Goal: Information Seeking & Learning: Find specific fact

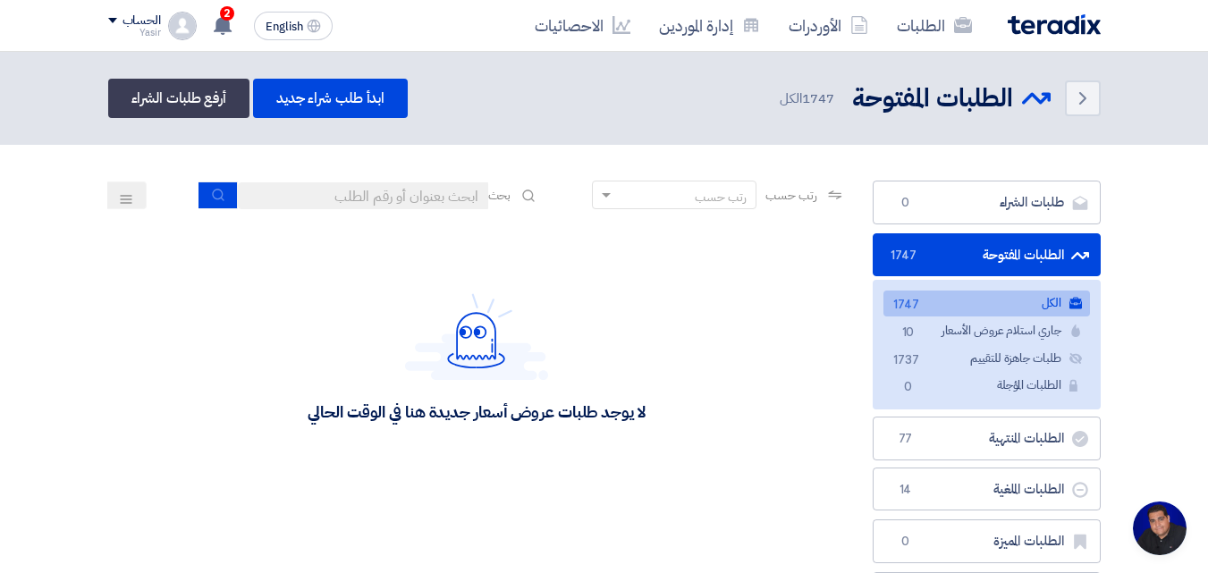
scroll to position [85, 0]
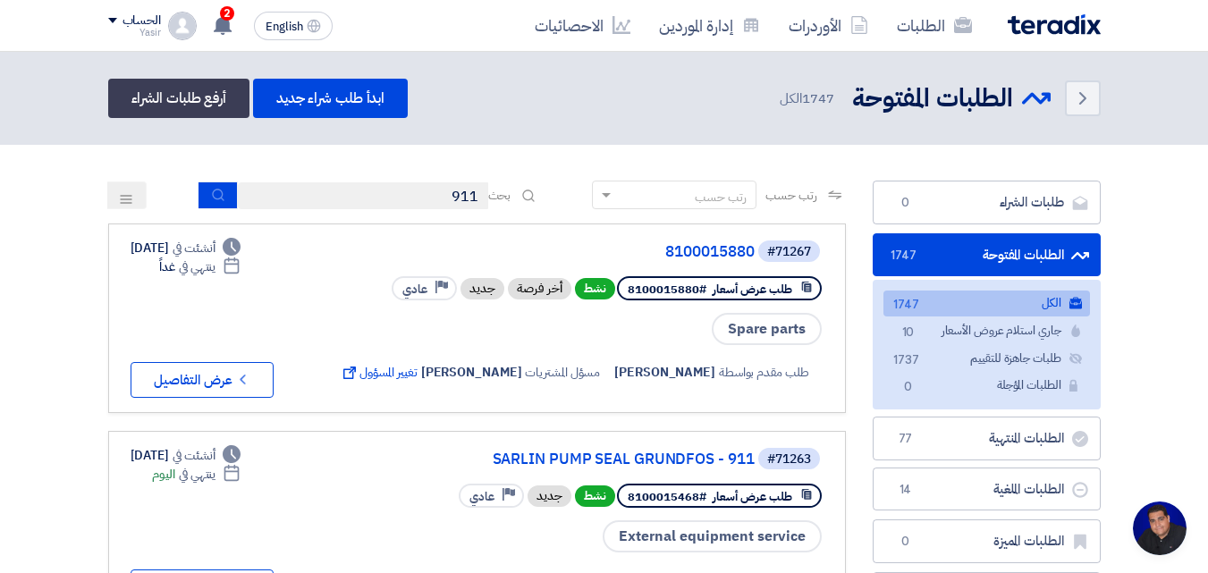
type input "911"
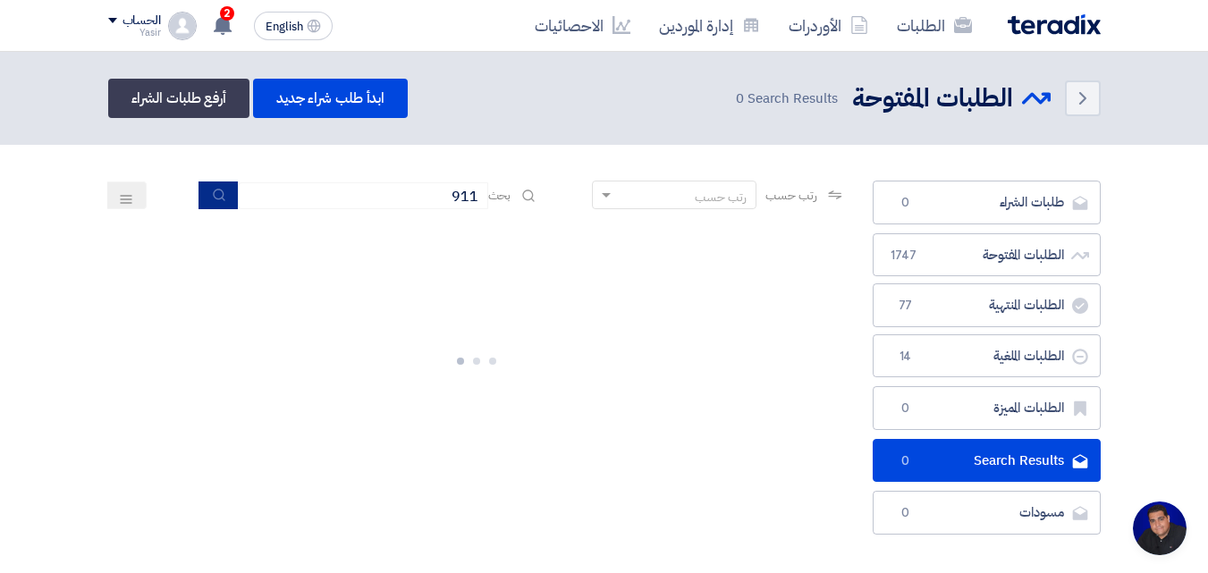
click at [211, 205] on button "submit" at bounding box center [217, 195] width 39 height 28
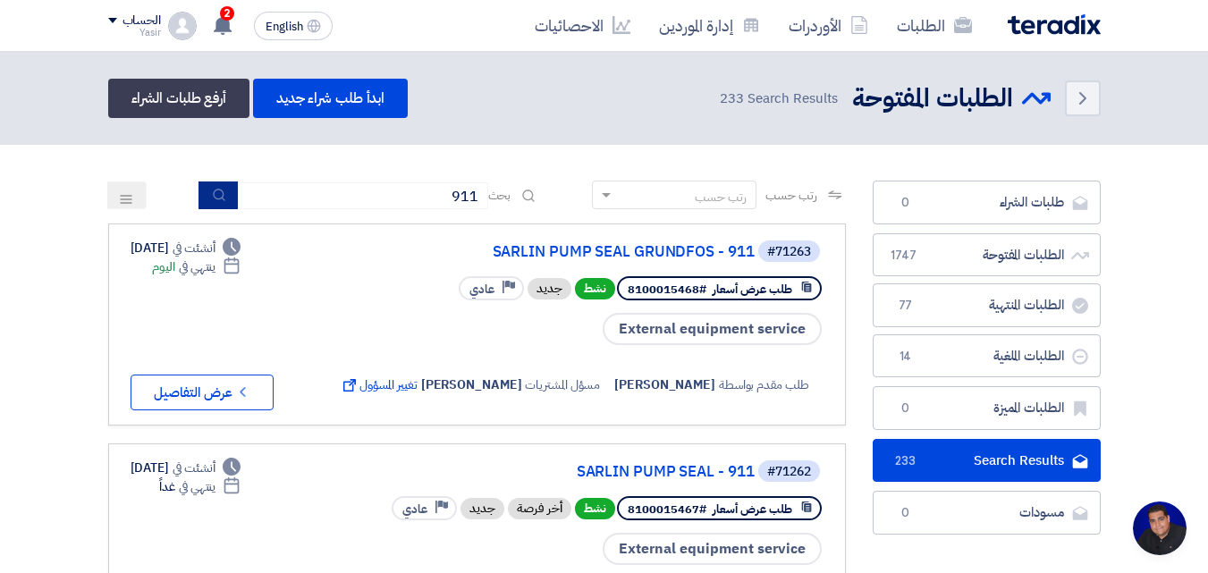
click at [224, 191] on button "submit" at bounding box center [217, 195] width 39 height 28
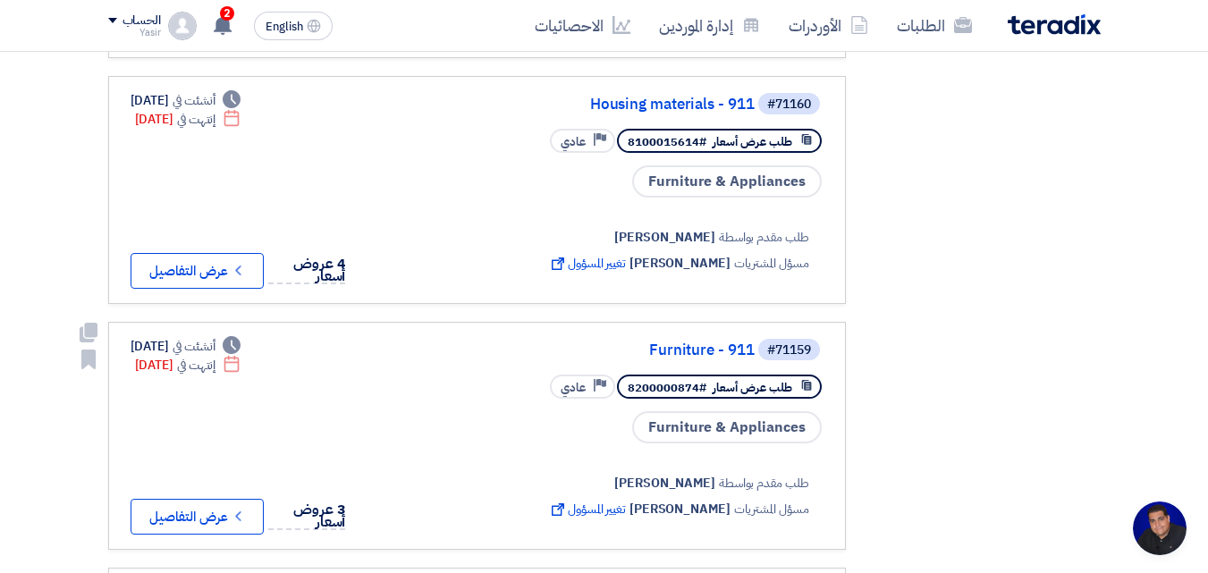
scroll to position [1341, 0]
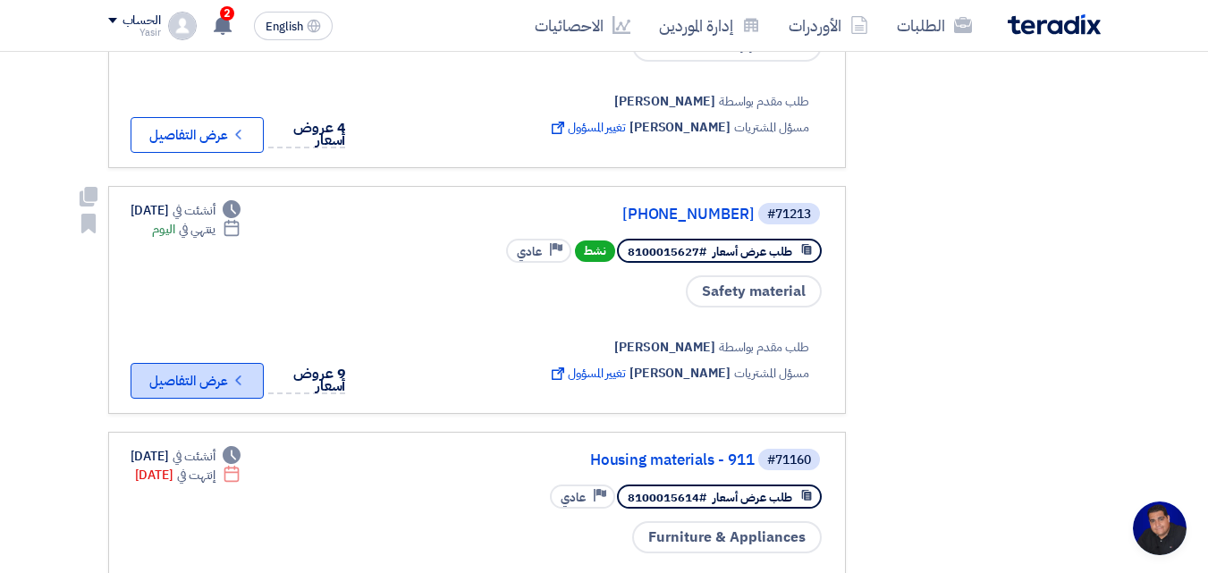
click at [218, 371] on button "Check details عرض التفاصيل" at bounding box center [196, 381] width 133 height 36
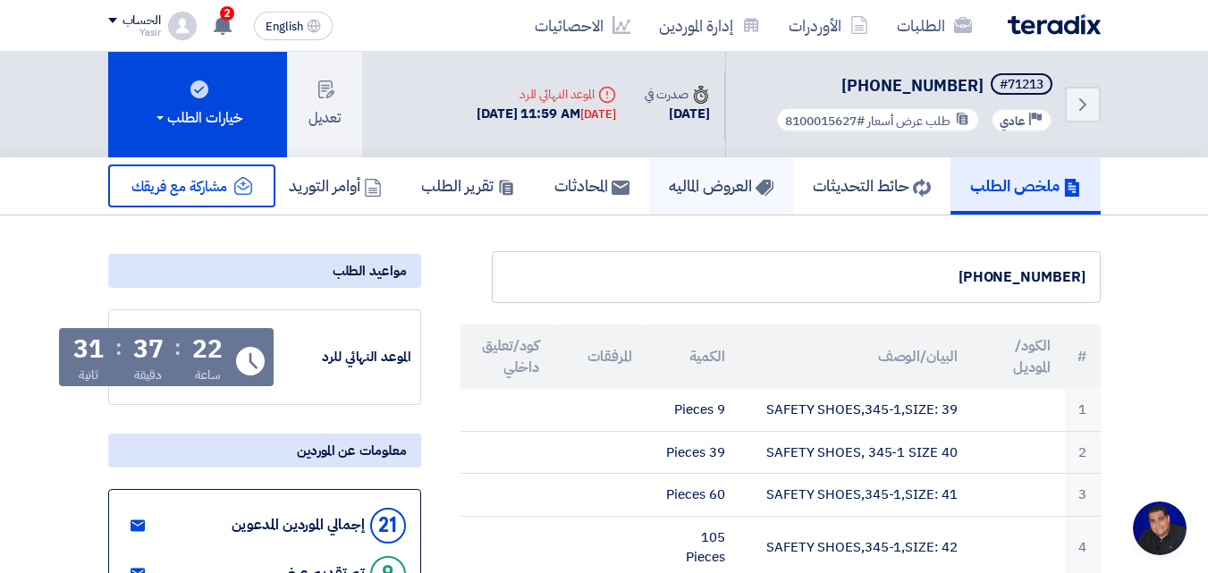
click at [669, 185] on h5 "العروض الماليه" at bounding box center [721, 185] width 105 height 21
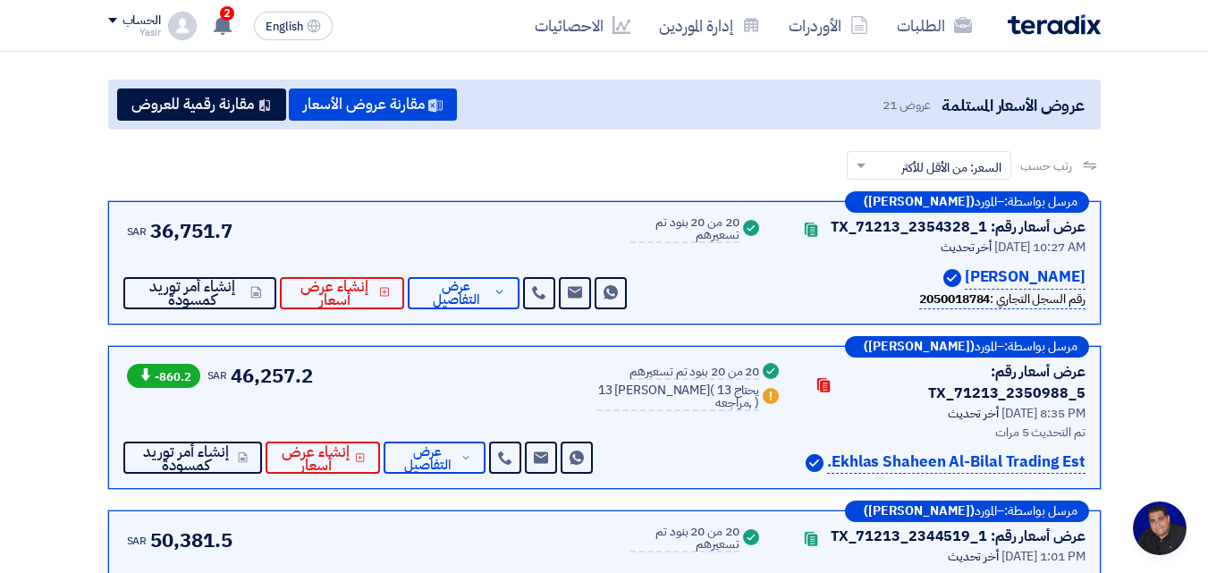
scroll to position [268, 0]
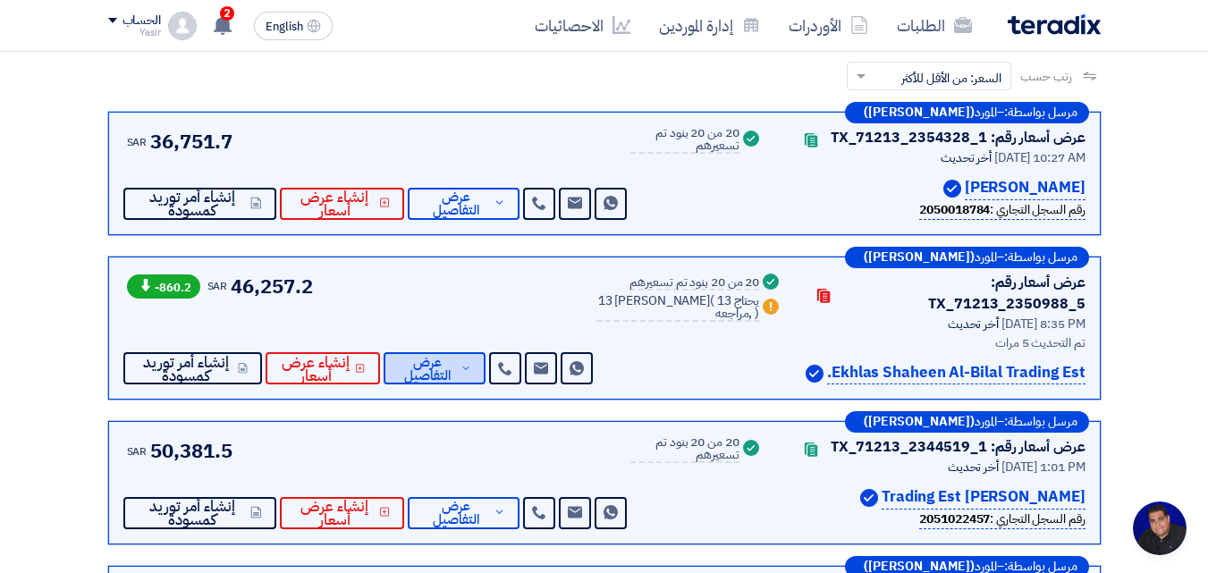
click at [432, 375] on span "عرض التفاصيل" at bounding box center [427, 369] width 59 height 27
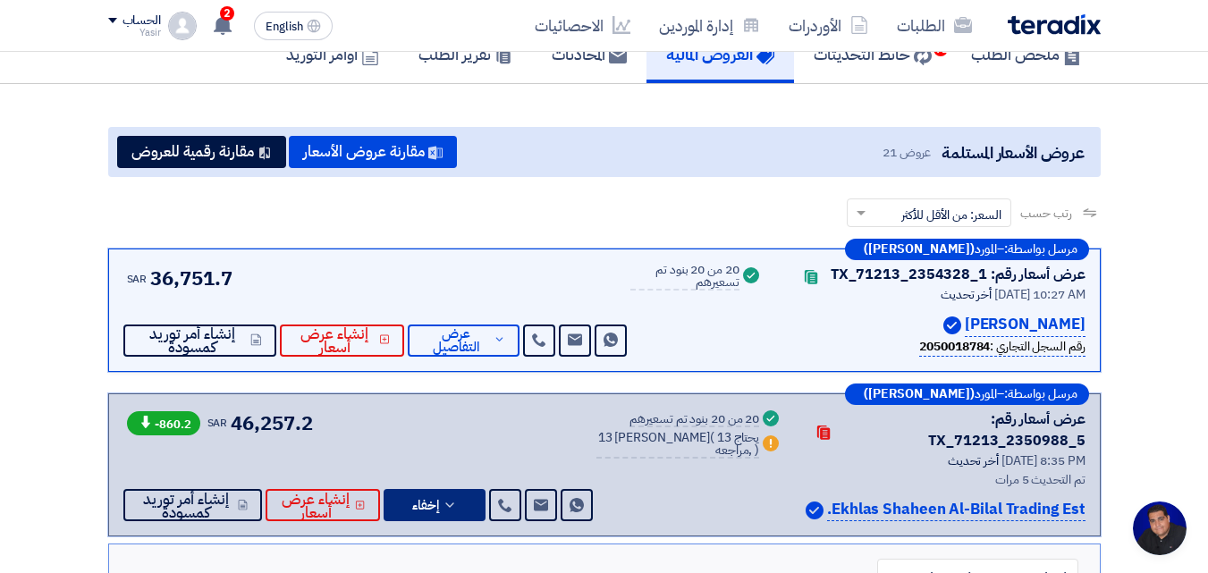
scroll to position [89, 0]
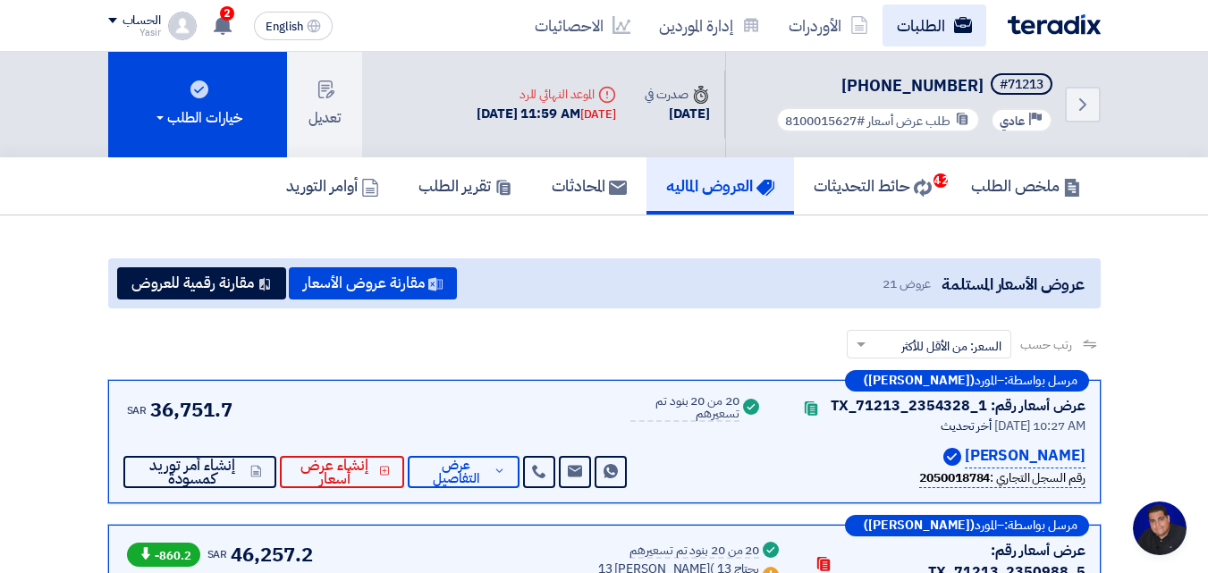
scroll to position [85, 0]
click at [913, 29] on link "الطلبات" at bounding box center [934, 25] width 104 height 42
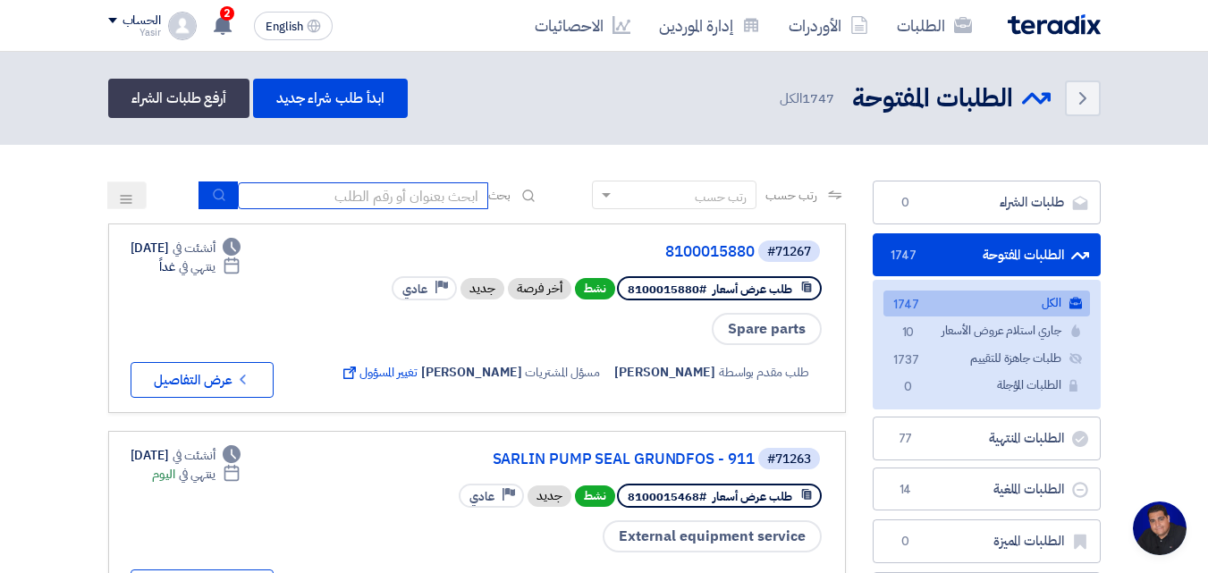
click at [408, 201] on input at bounding box center [363, 195] width 250 height 27
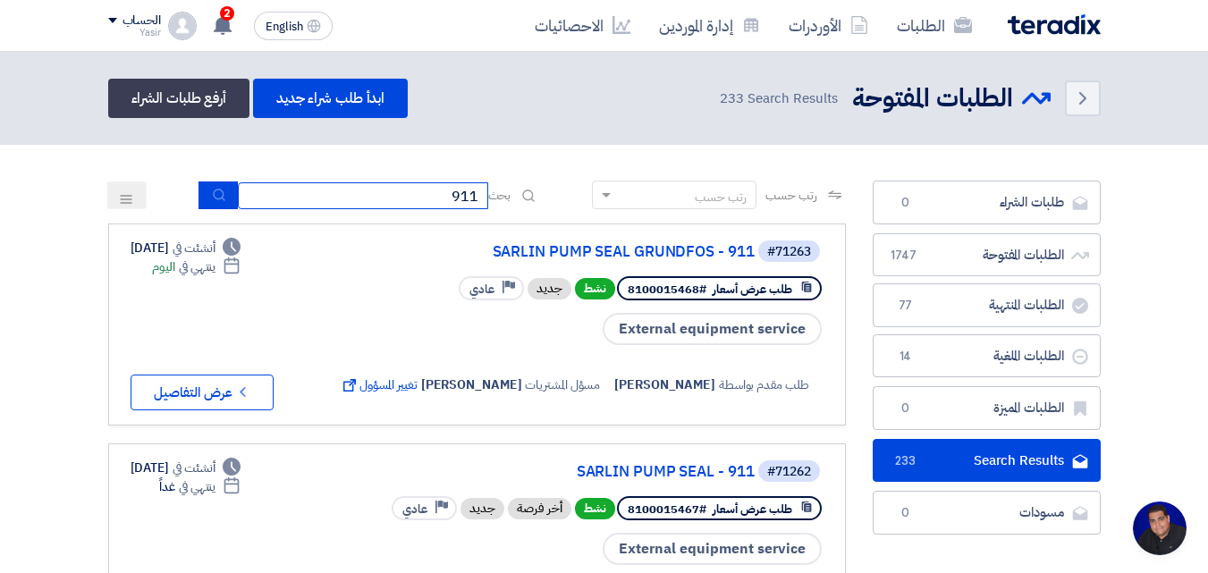
drag, startPoint x: 390, startPoint y: 199, endPoint x: 654, endPoint y: 199, distance: 264.6
click at [654, 199] on div "رتب حسب رتب حسب بحث 911" at bounding box center [476, 202] width 737 height 43
paste input "8200000874"
type input "8200000874"
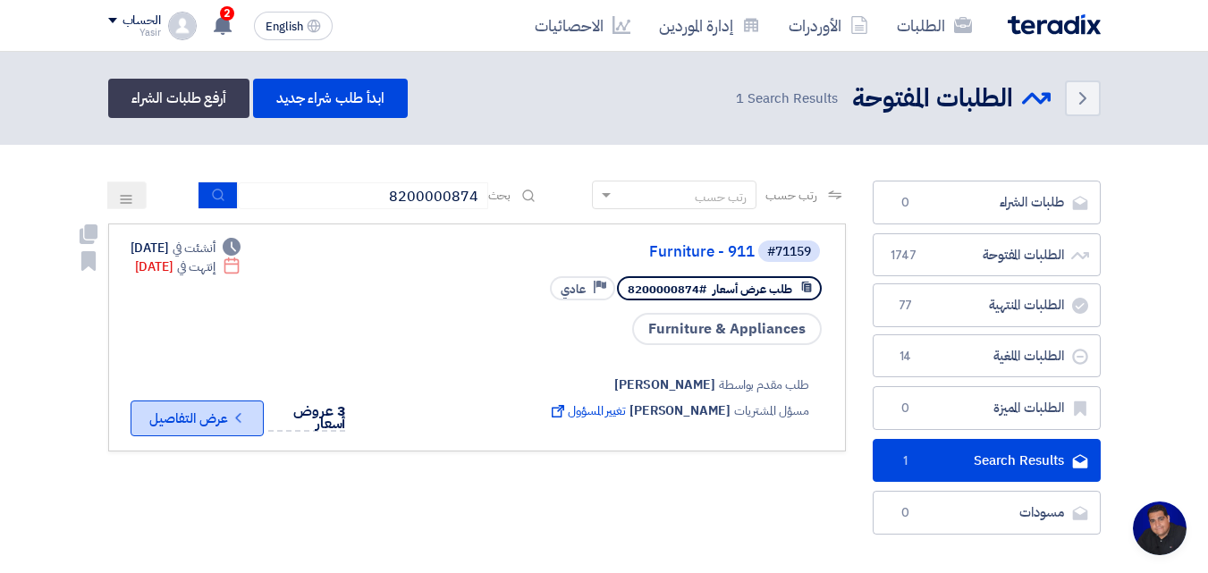
click at [240, 410] on icon "Check details" at bounding box center [238, 417] width 17 height 17
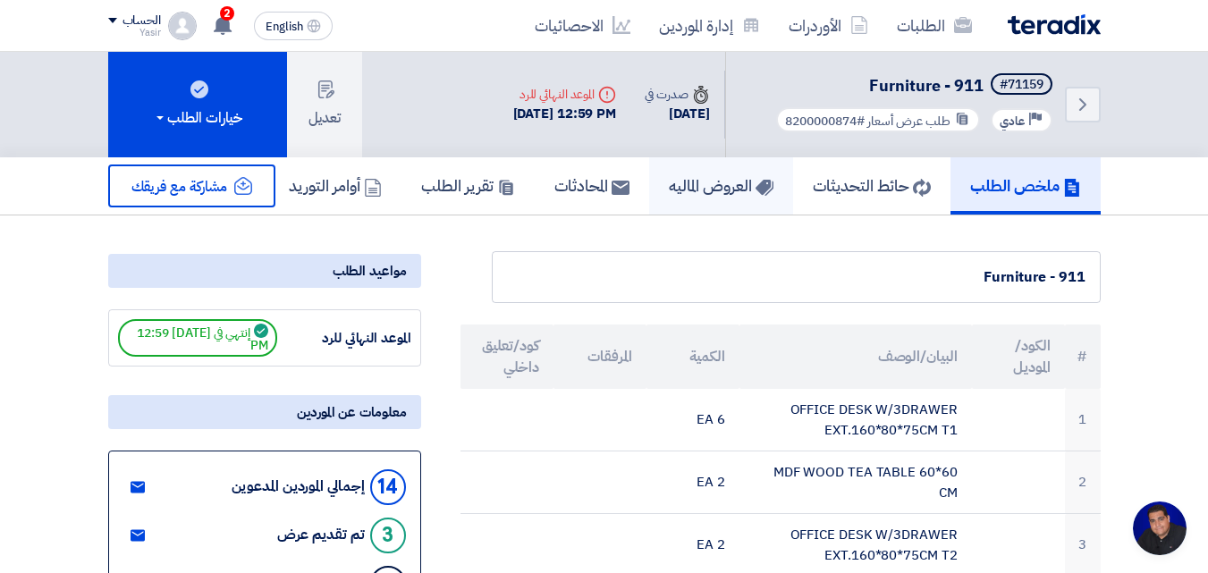
click at [668, 201] on link "العروض الماليه" at bounding box center [721, 185] width 144 height 57
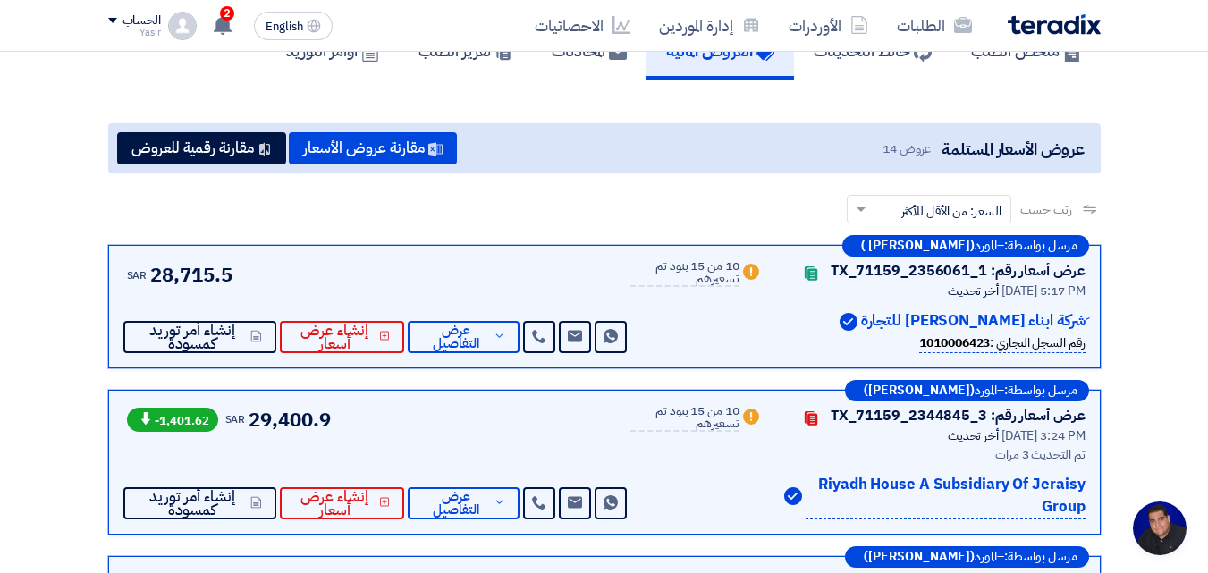
scroll to position [179, 0]
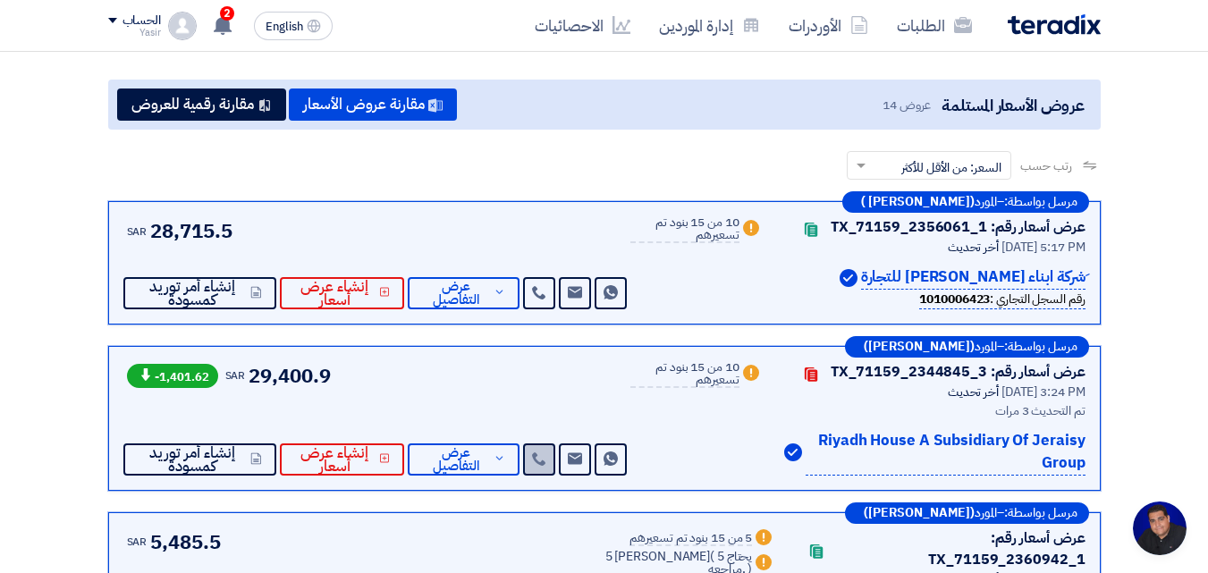
click at [539, 468] on link at bounding box center [539, 459] width 32 height 32
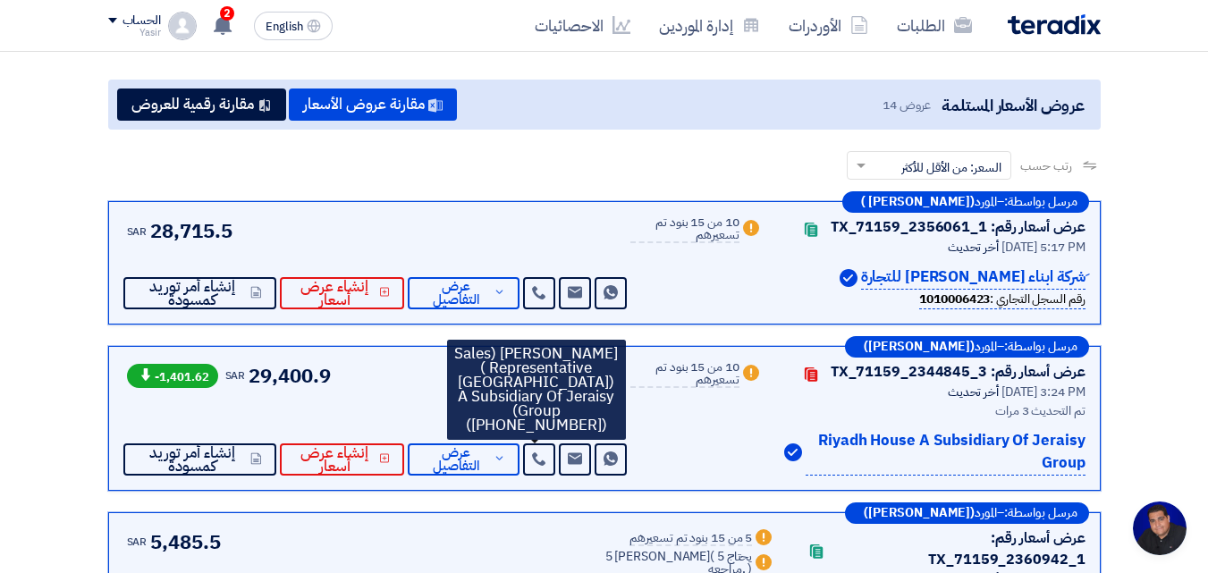
click at [700, 442] on div "Warn 10 من 15 بنود تم تسعيرهم" at bounding box center [695, 418] width 131 height 114
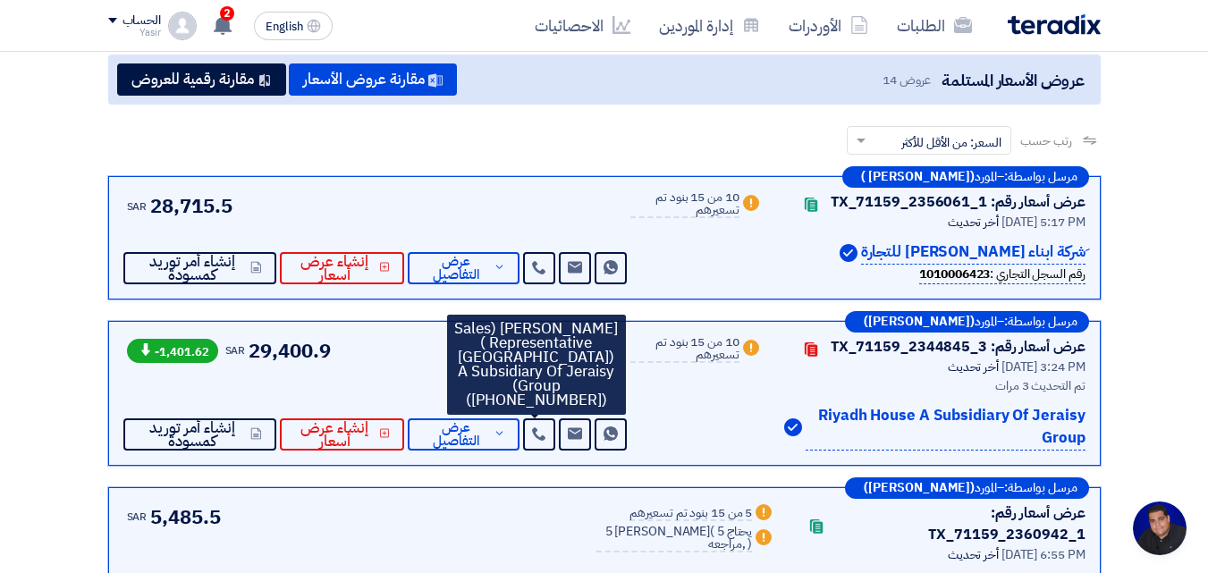
scroll to position [358, 0]
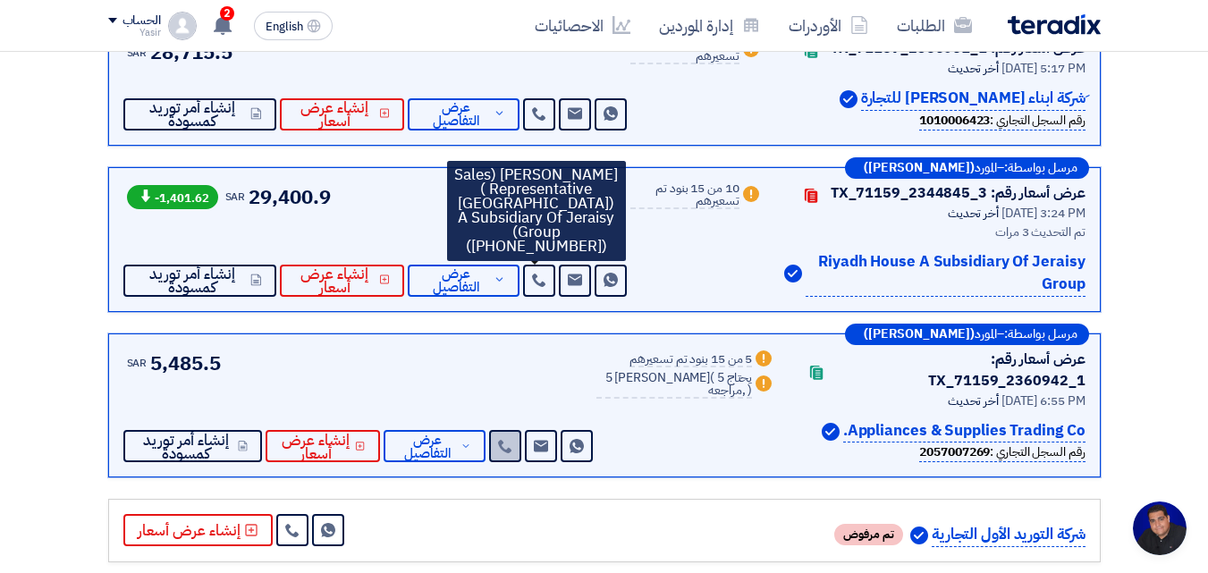
click at [512, 439] on icon at bounding box center [505, 446] width 14 height 14
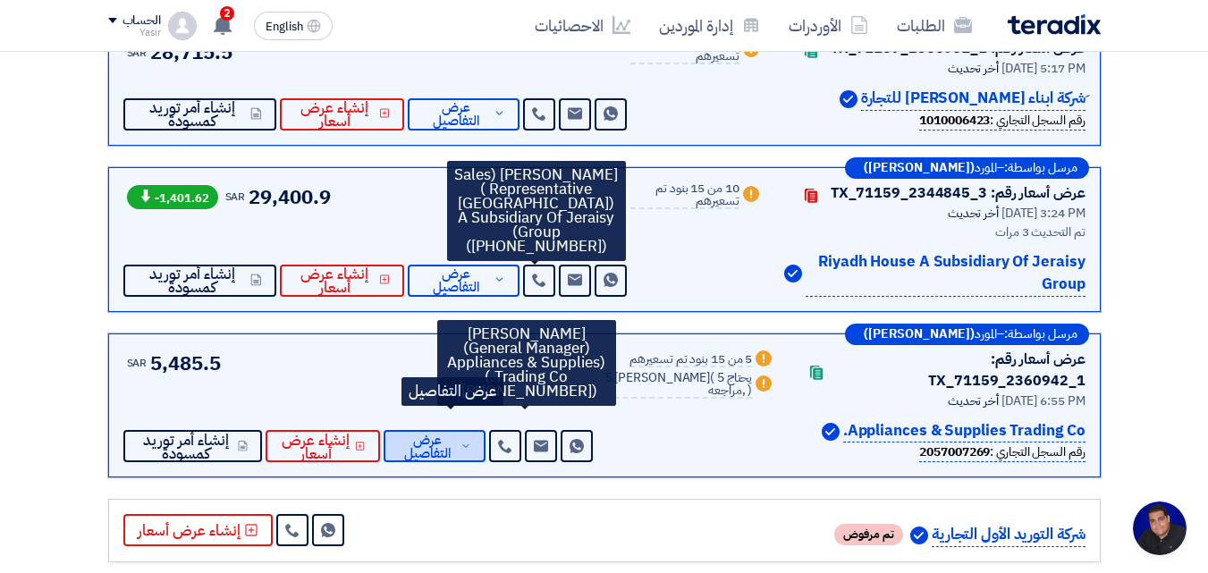
click at [447, 433] on span "عرض التفاصيل" at bounding box center [427, 446] width 59 height 27
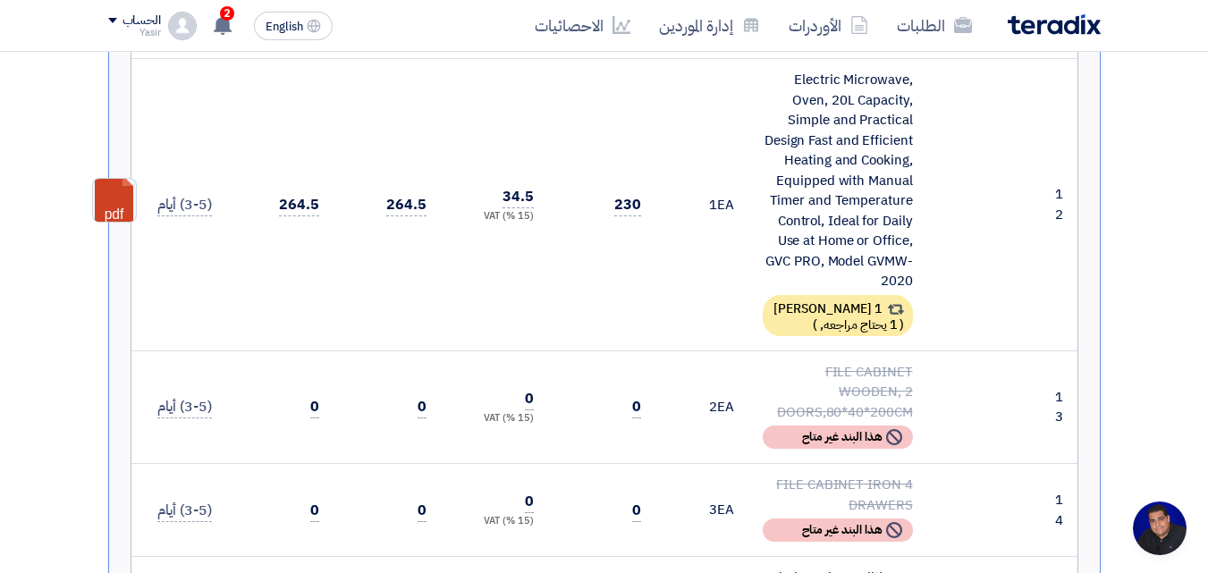
scroll to position [2413, 0]
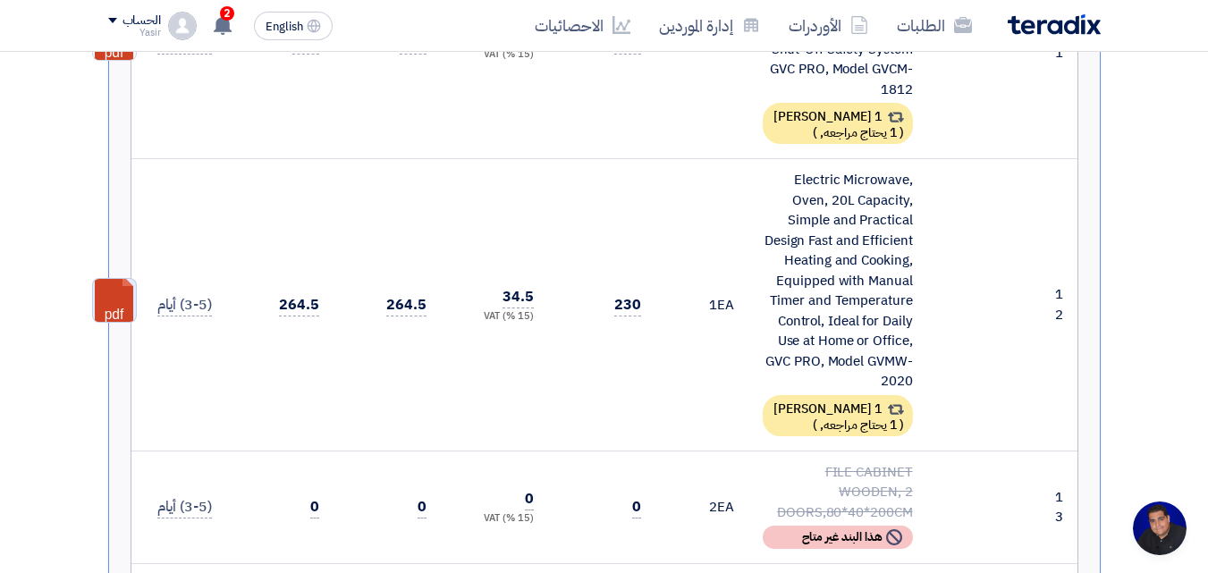
click at [114, 279] on link at bounding box center [164, 332] width 143 height 107
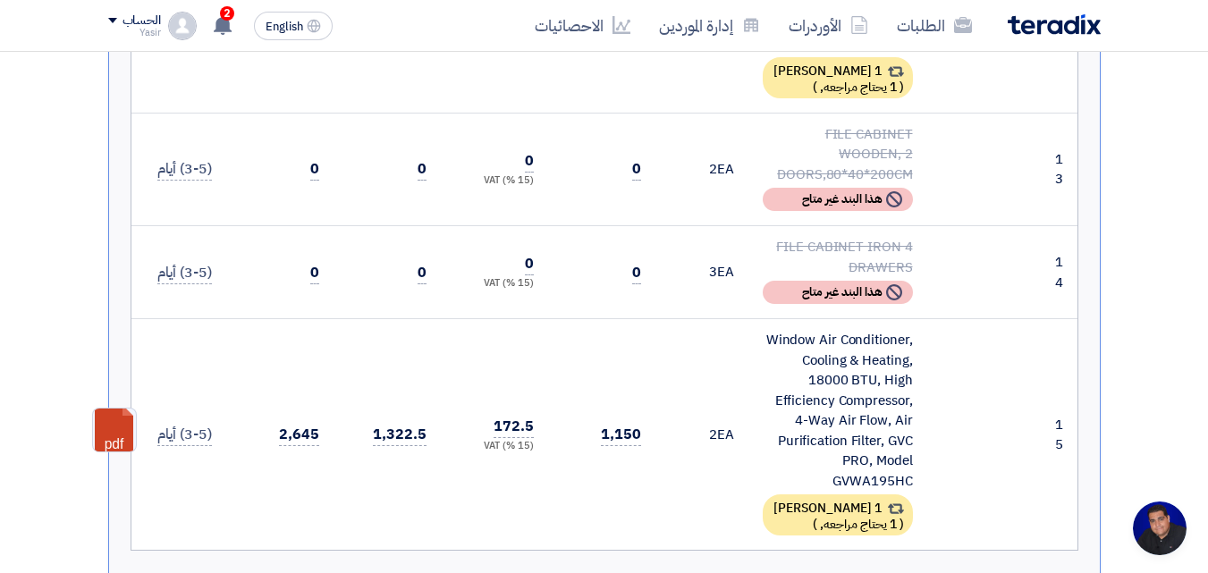
scroll to position [2860, 0]
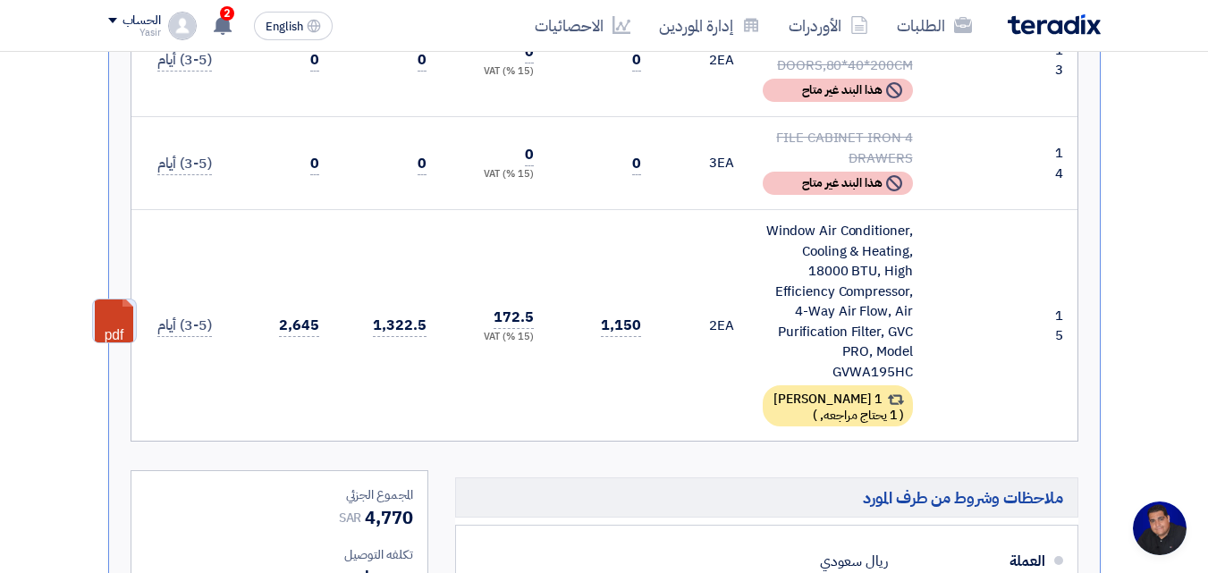
click at [120, 299] on link at bounding box center [164, 352] width 143 height 107
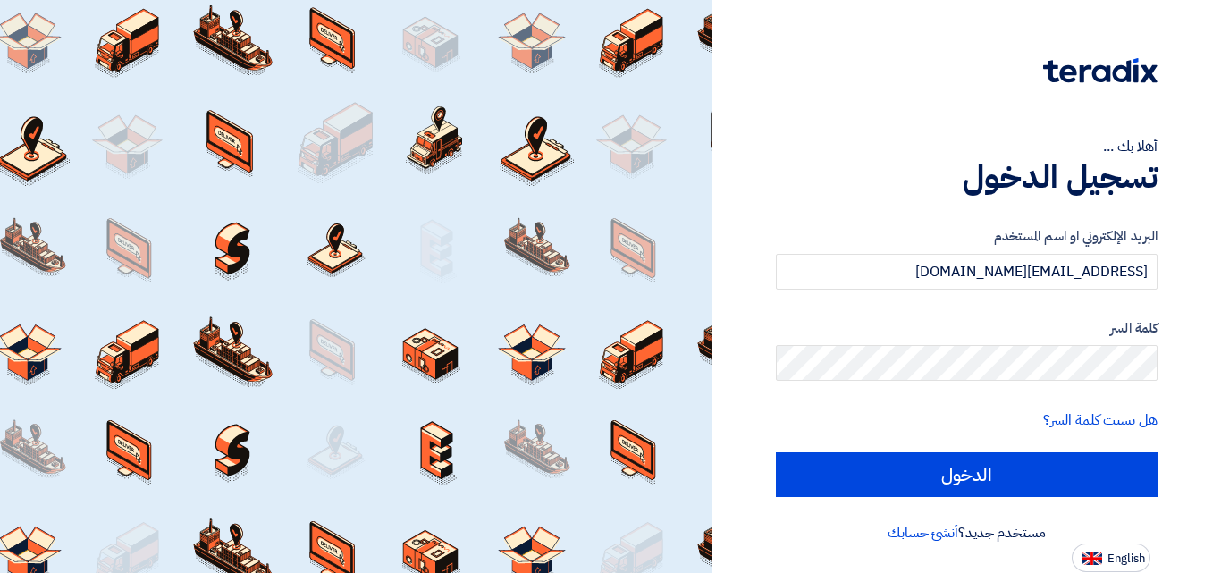
click at [965, 478] on input "الدخول" at bounding box center [967, 474] width 382 height 45
type input "Sign in"
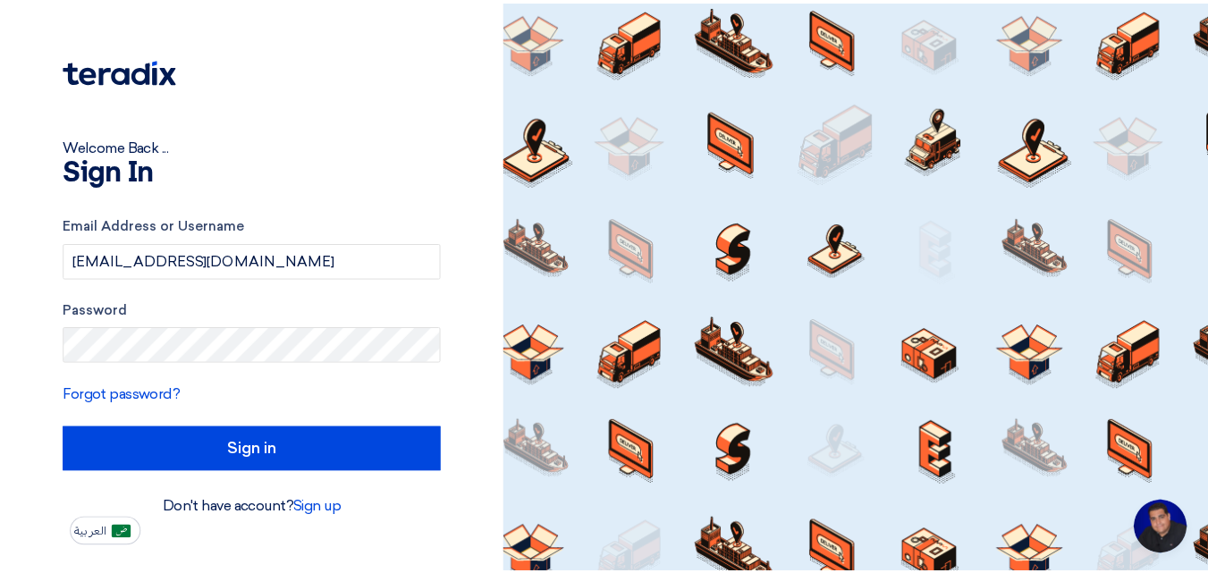
scroll to position [85, 0]
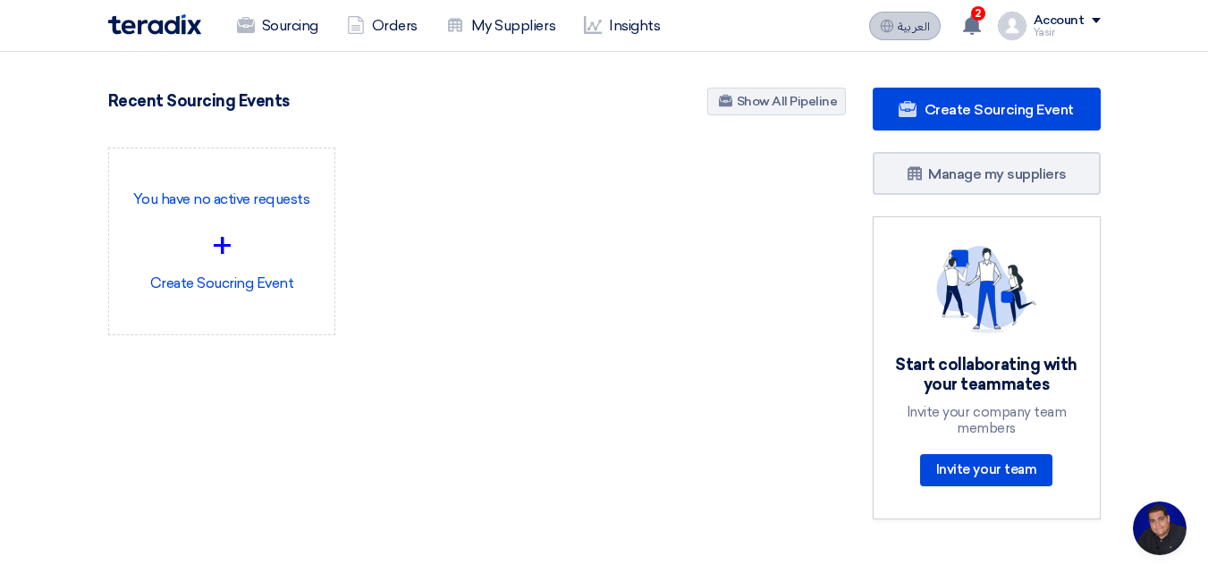
click at [926, 26] on span "العربية" at bounding box center [913, 27] width 32 height 13
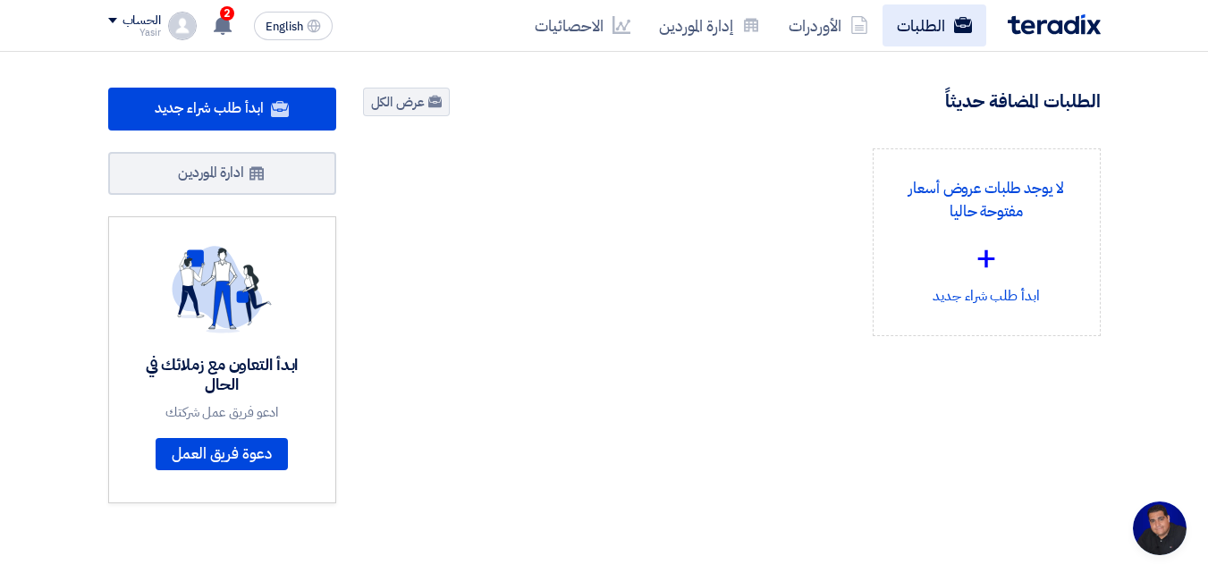
click at [910, 44] on link "الطلبات" at bounding box center [934, 25] width 104 height 42
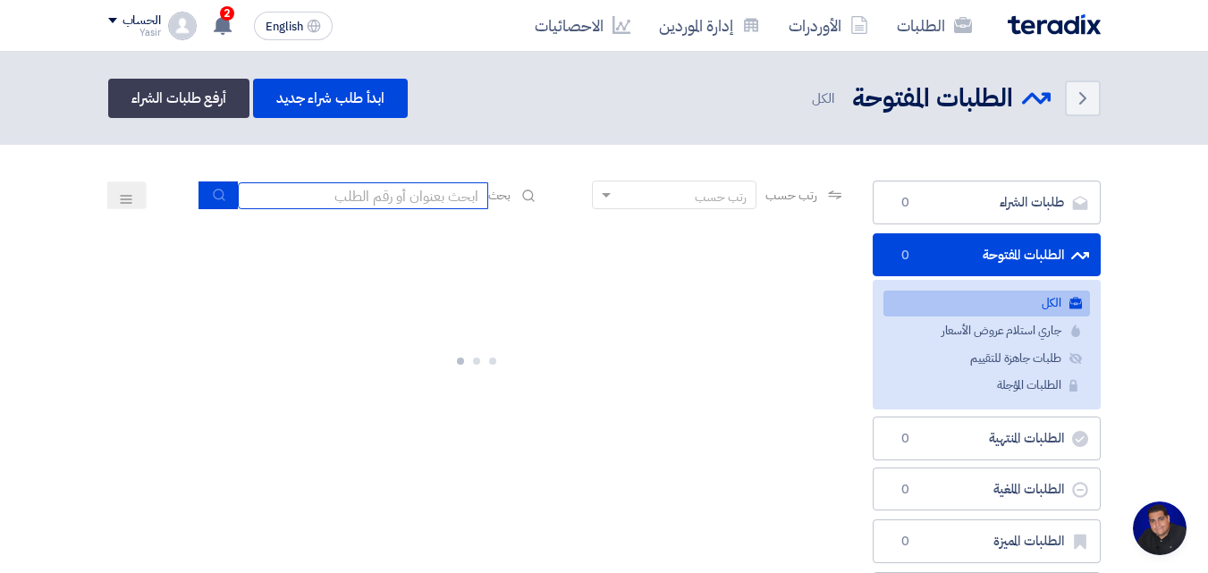
click at [372, 198] on input at bounding box center [363, 195] width 250 height 27
paste input "8200000874"
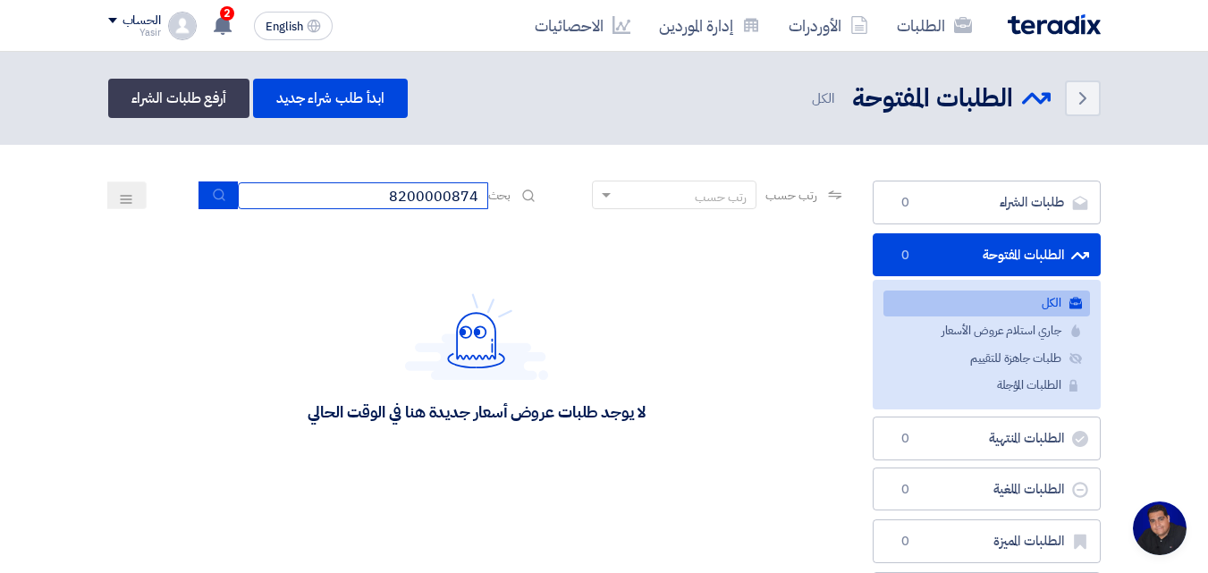
type input "8200000874"
click at [208, 203] on button "submit" at bounding box center [217, 195] width 39 height 28
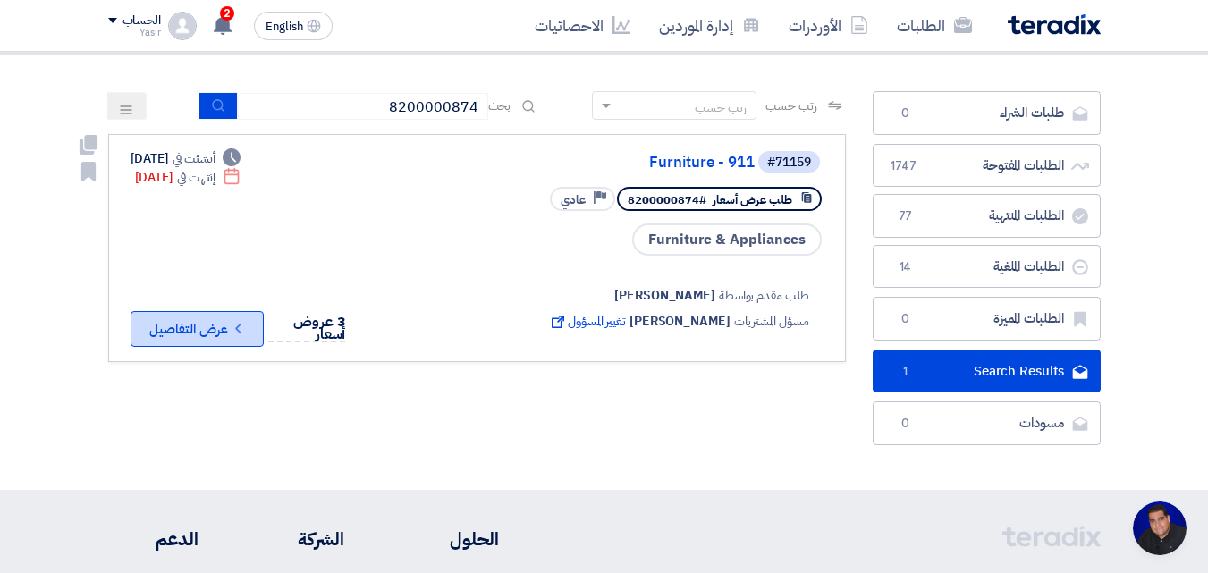
click at [184, 334] on button "Check details عرض التفاصيل" at bounding box center [196, 329] width 133 height 36
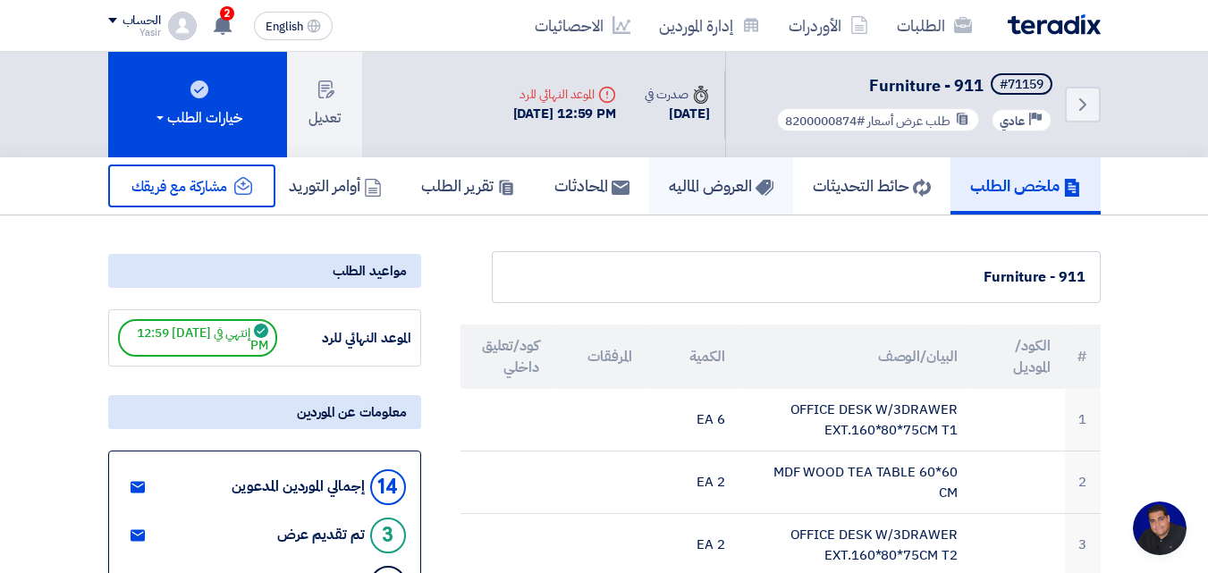
click at [714, 195] on h5 "العروض الماليه" at bounding box center [721, 185] width 105 height 21
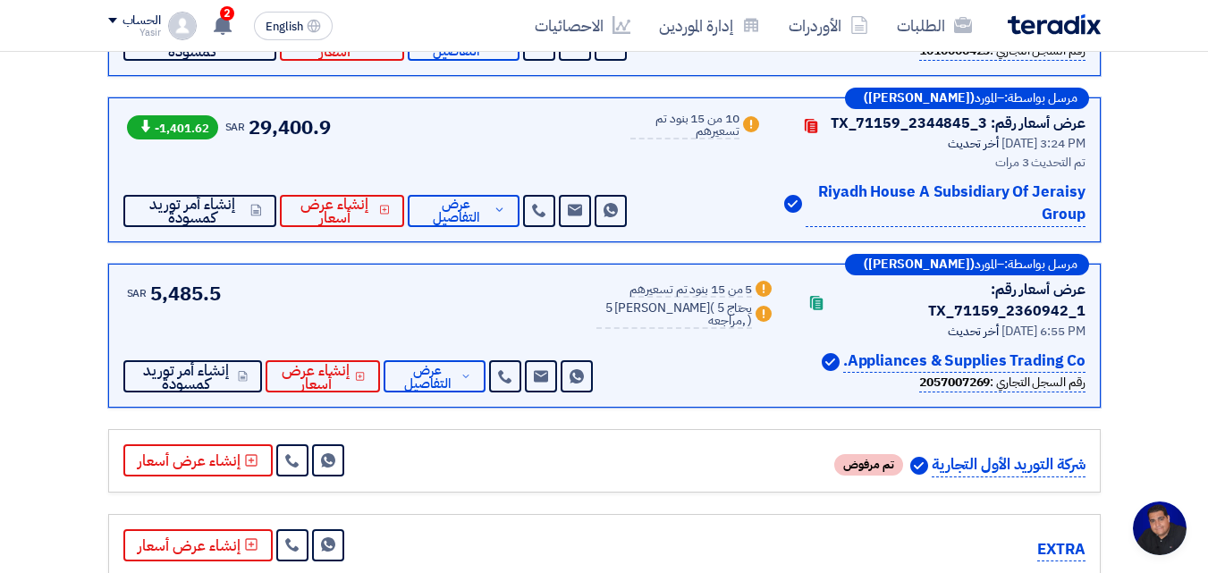
scroll to position [447, 0]
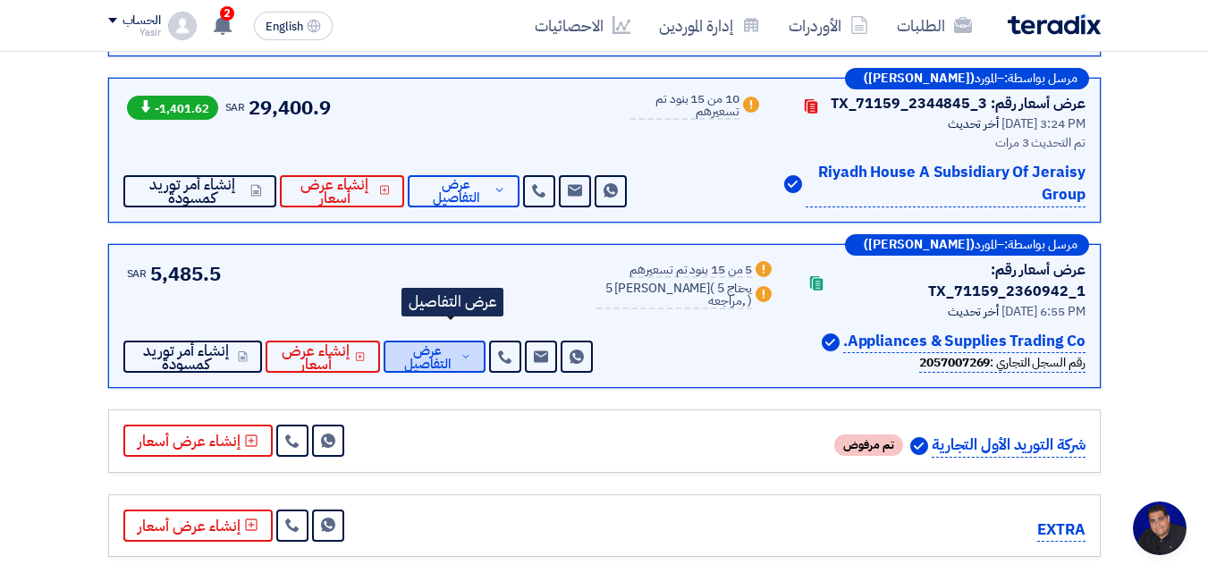
click at [457, 344] on span "عرض التفاصيل" at bounding box center [427, 357] width 59 height 27
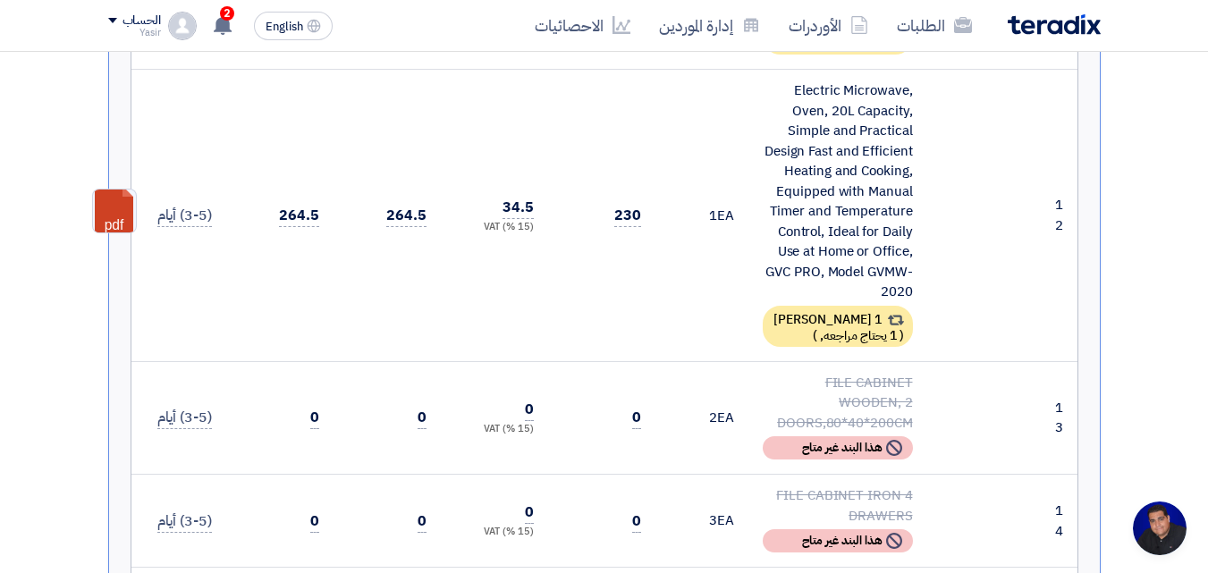
scroll to position [2860, 0]
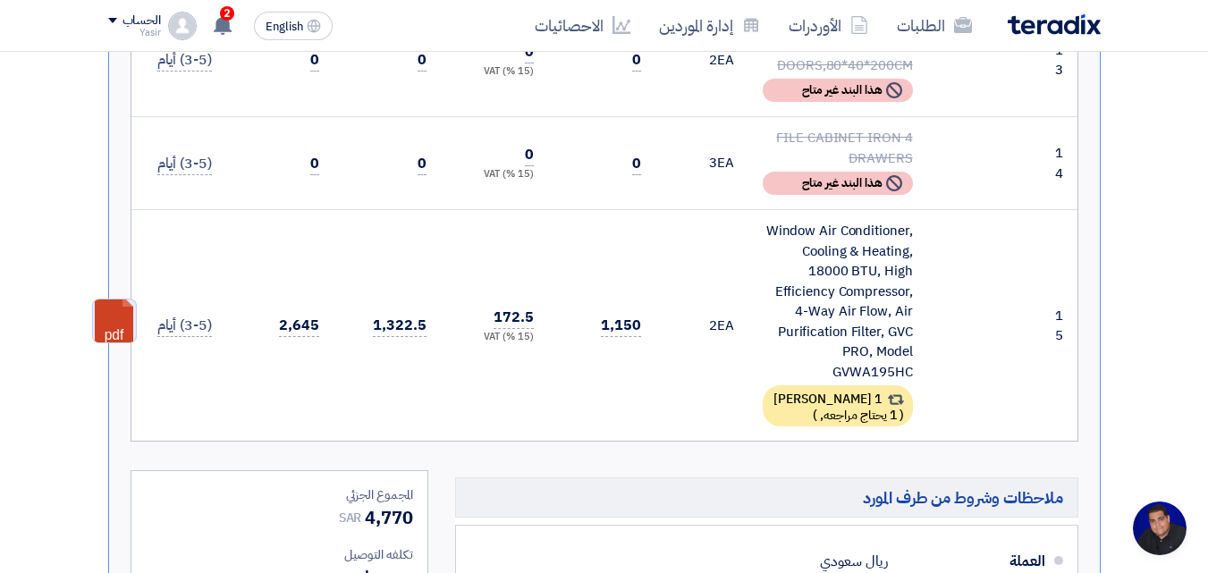
click at [119, 299] on link at bounding box center [164, 352] width 143 height 107
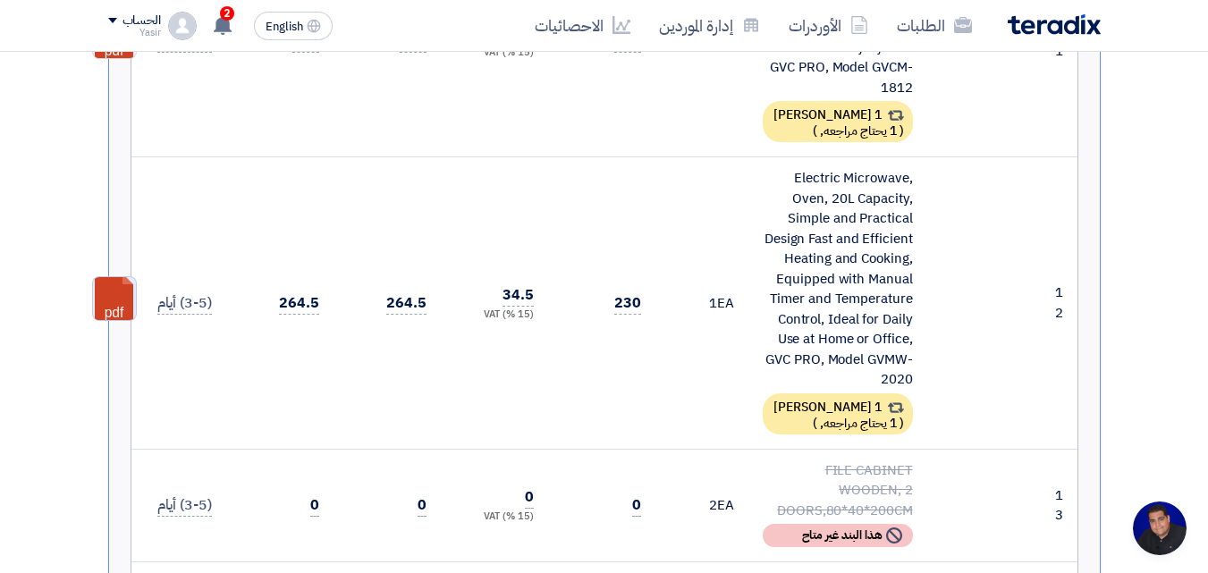
scroll to position [2413, 0]
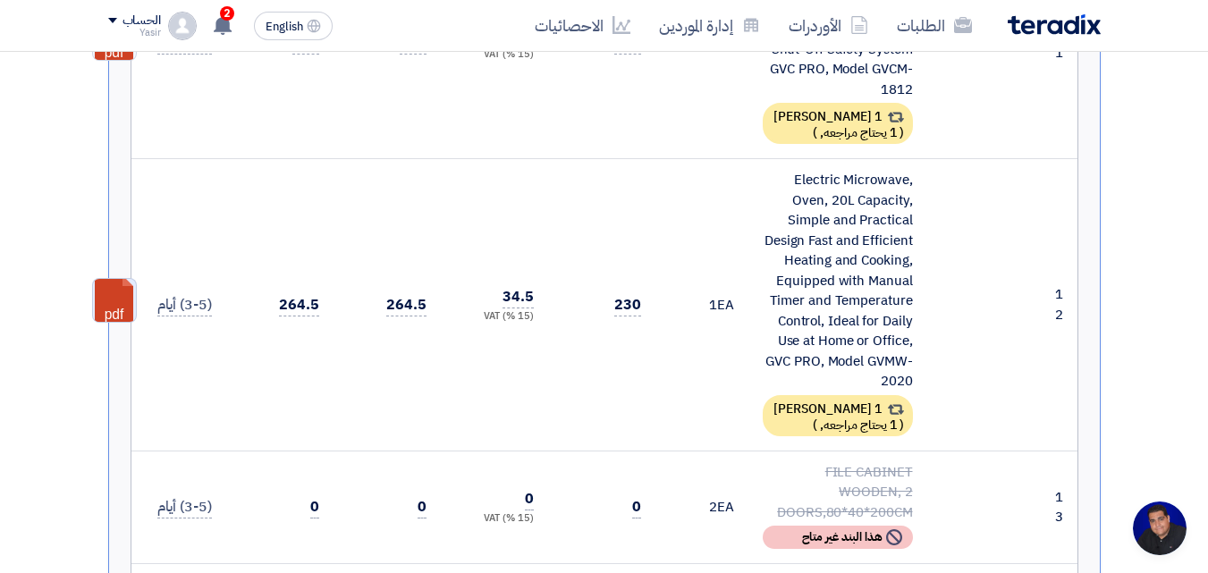
click at [108, 280] on link at bounding box center [164, 332] width 143 height 107
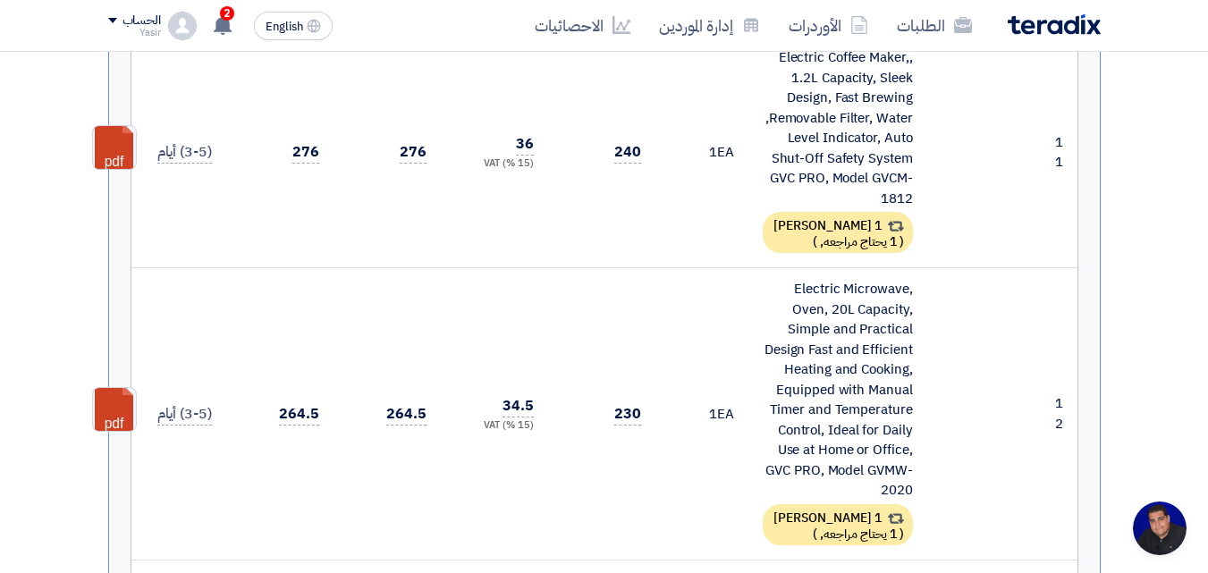
scroll to position [1966, 0]
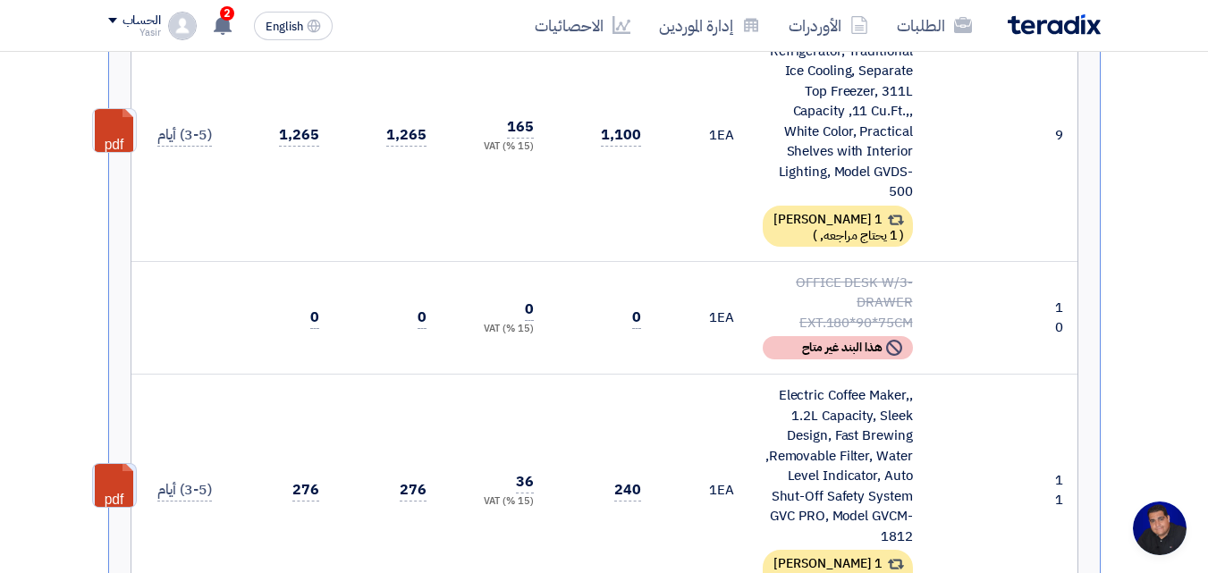
click at [105, 464] on link at bounding box center [164, 517] width 143 height 107
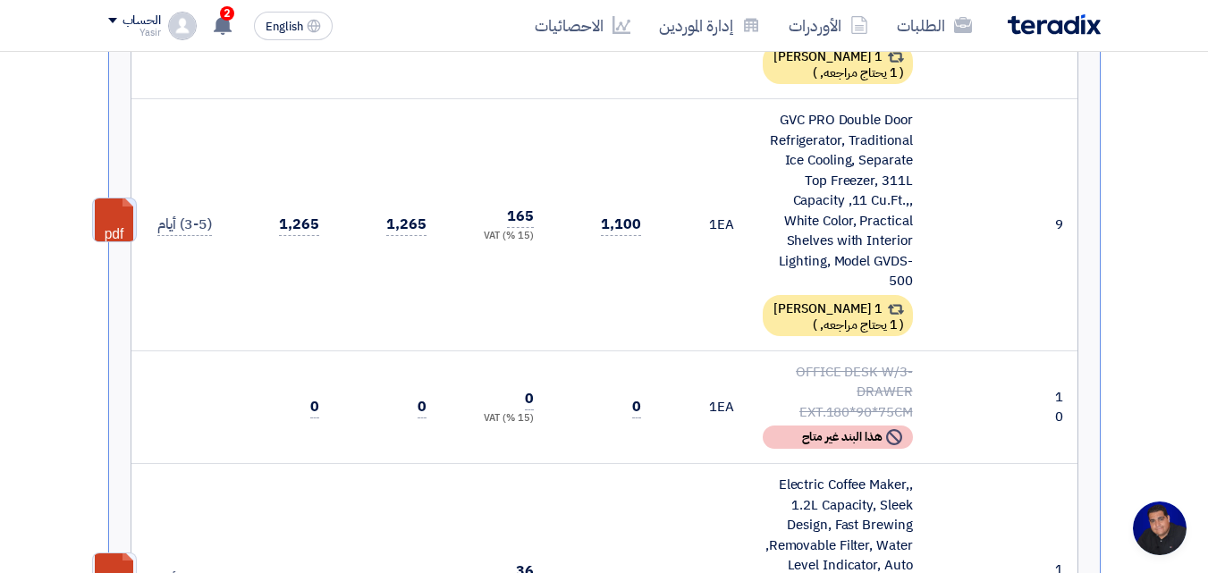
click at [113, 198] on link at bounding box center [164, 251] width 143 height 107
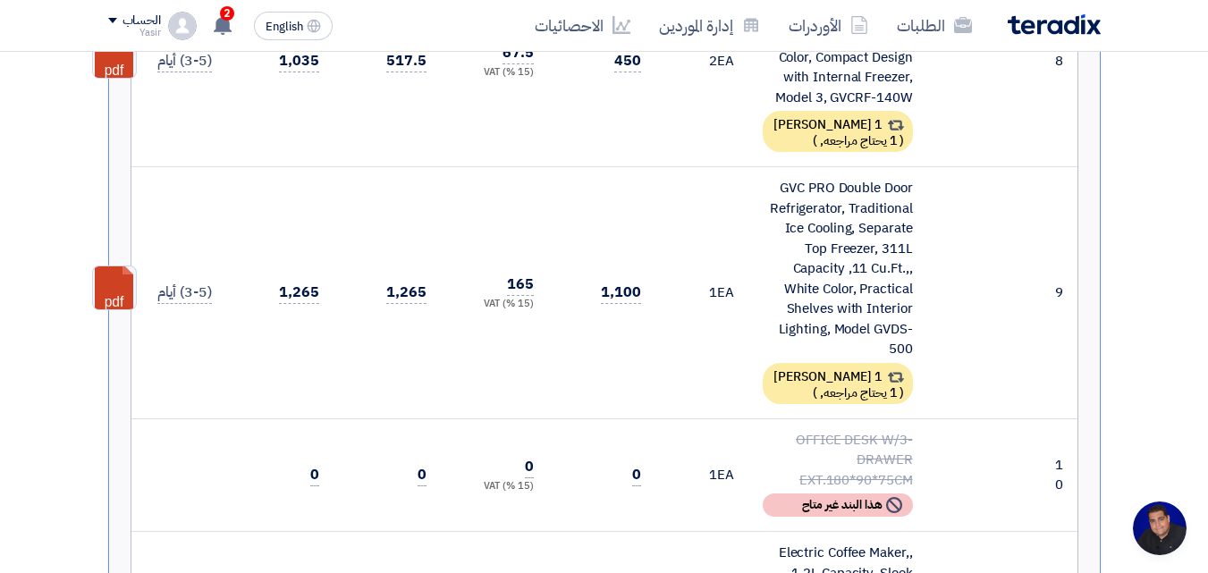
scroll to position [1609, 0]
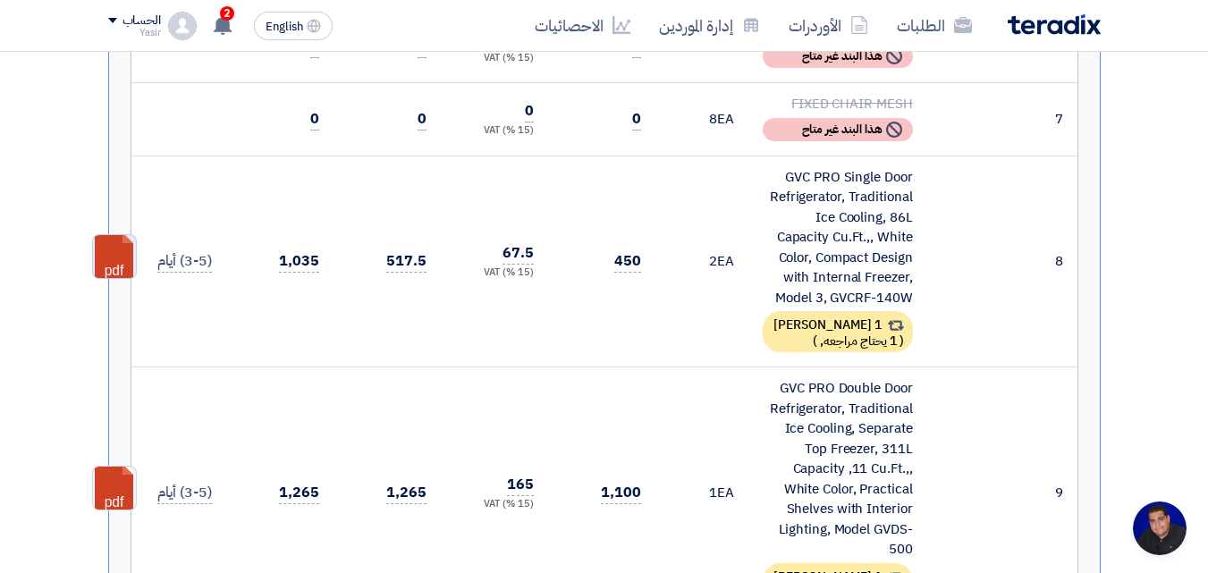
click at [110, 235] on link at bounding box center [164, 288] width 143 height 107
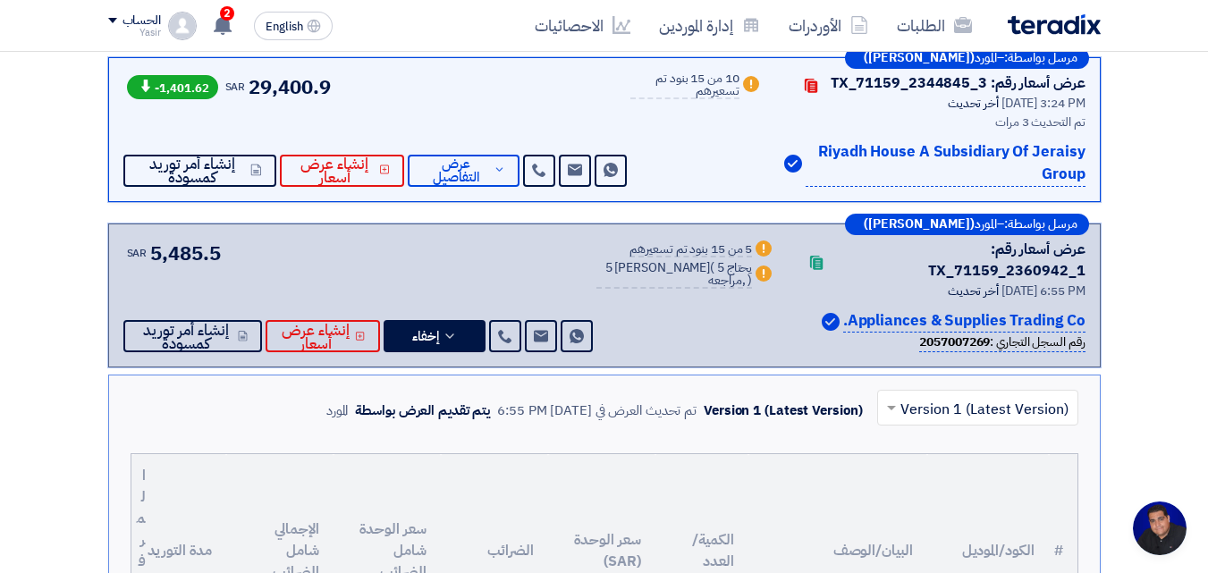
scroll to position [358, 0]
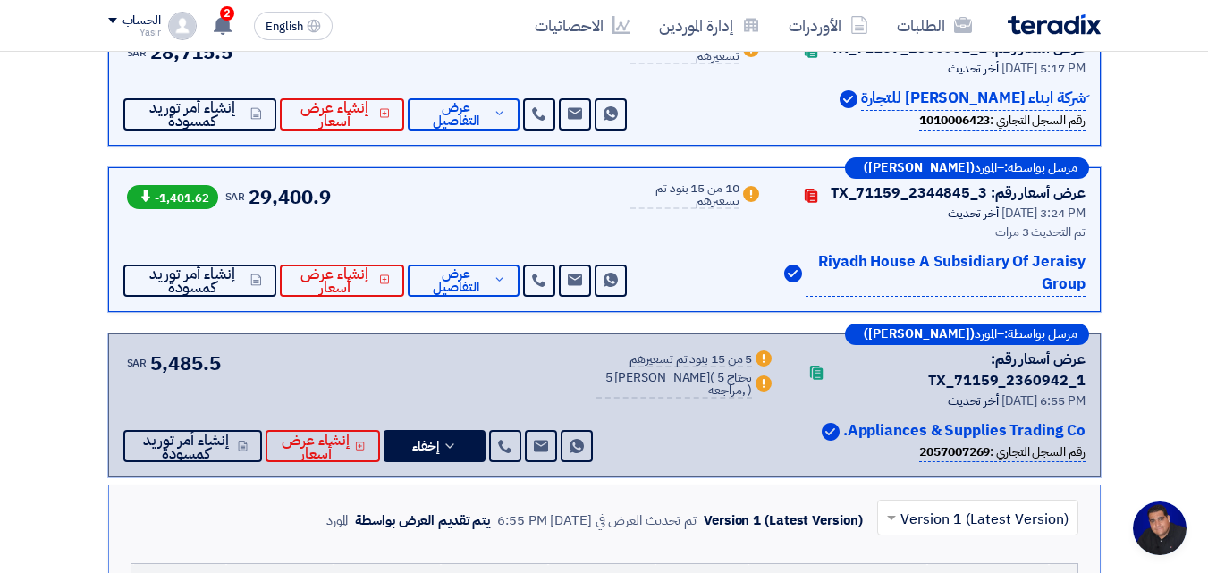
drag, startPoint x: 847, startPoint y: 412, endPoint x: 1085, endPoint y: 414, distance: 237.8
click at [1085, 414] on div "مرسل بواسطة: – المورد (Salem Almohamadi) عرض أسعار رقم: TX_71159_2360942_1 Cont…" at bounding box center [604, 405] width 992 height 145
copy p "Appliances & Supplies Trading Co"
click at [736, 29] on link "إدارة الموردين" at bounding box center [709, 25] width 130 height 42
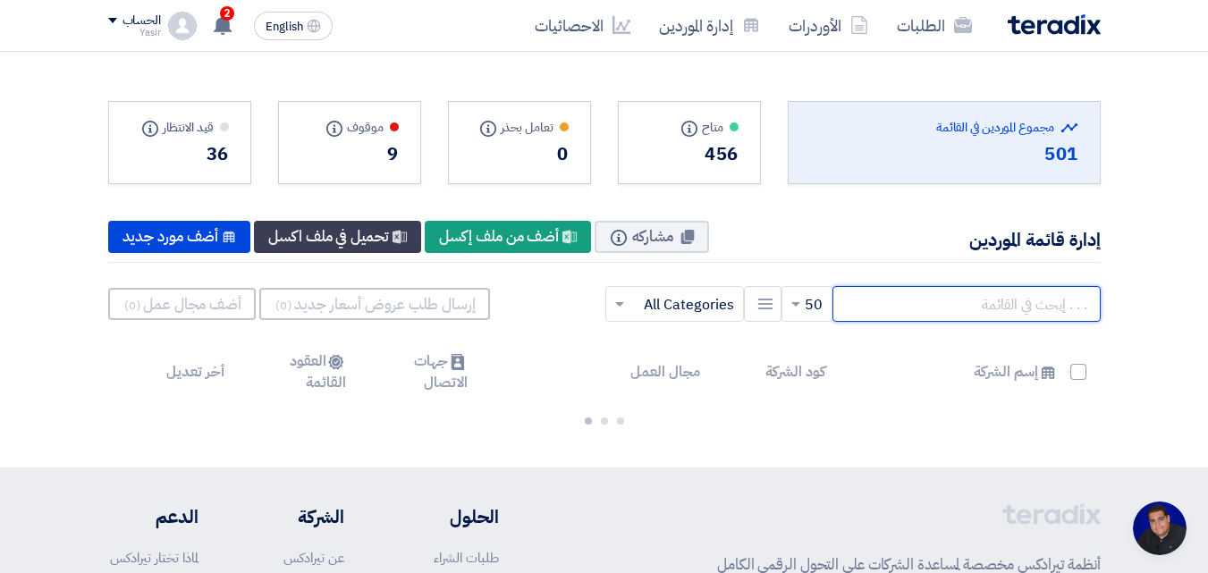
click at [945, 311] on input "text" at bounding box center [966, 304] width 268 height 36
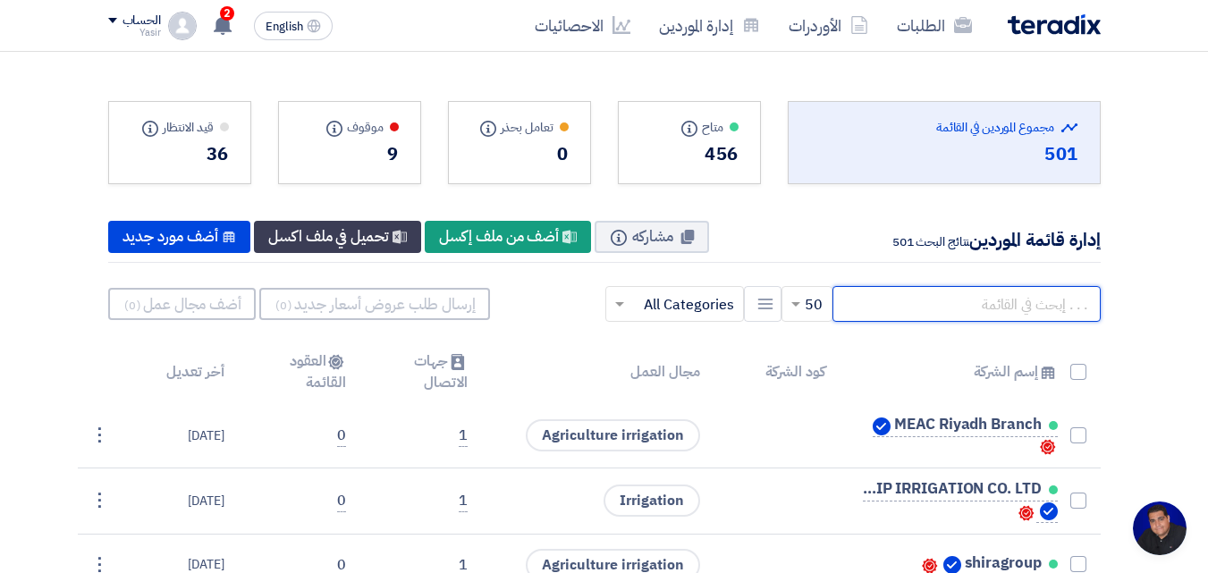
paste input "Appliances & Supplies Trading Co"
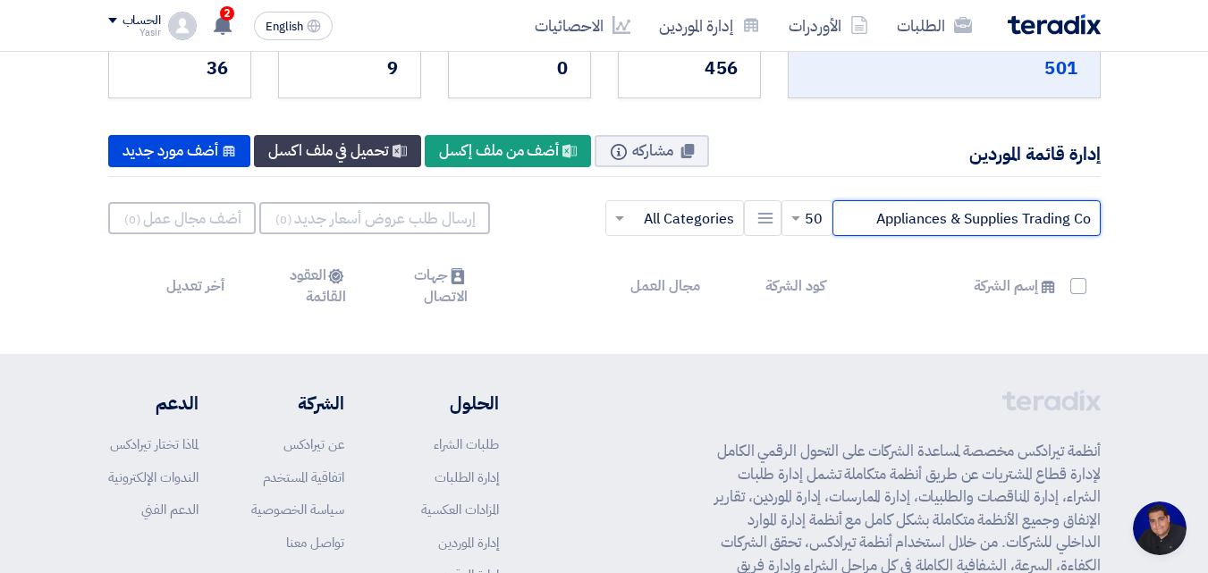
scroll to position [89, 0]
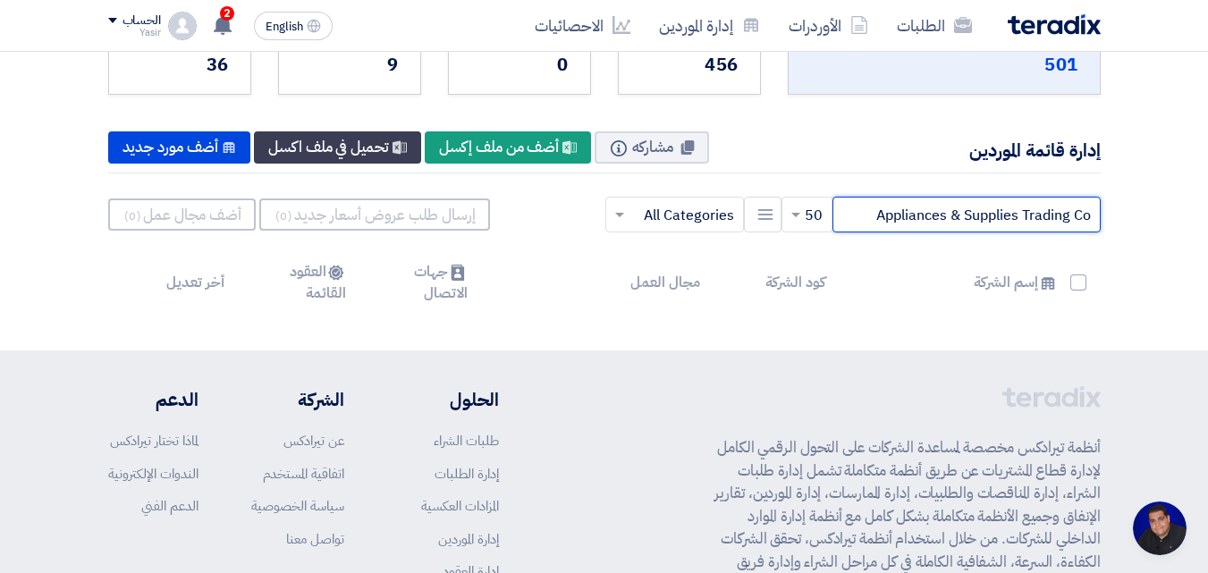
click at [860, 220] on input "Appliances & Supplies Trading Co" at bounding box center [966, 215] width 268 height 36
type input "Appliances & Supplies"
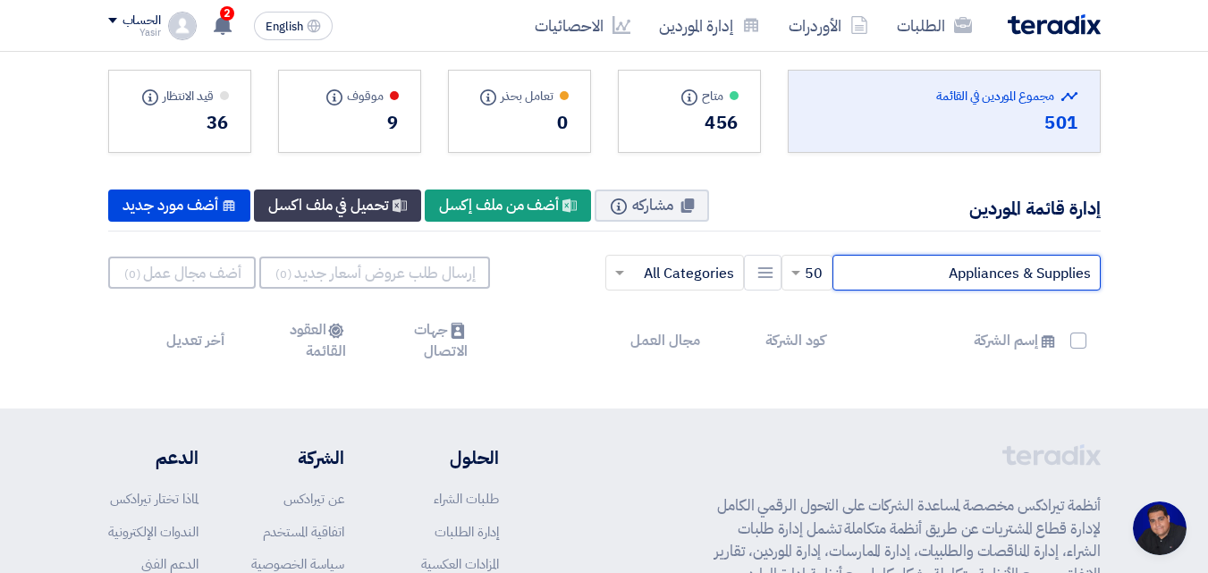
scroll to position [0, 0]
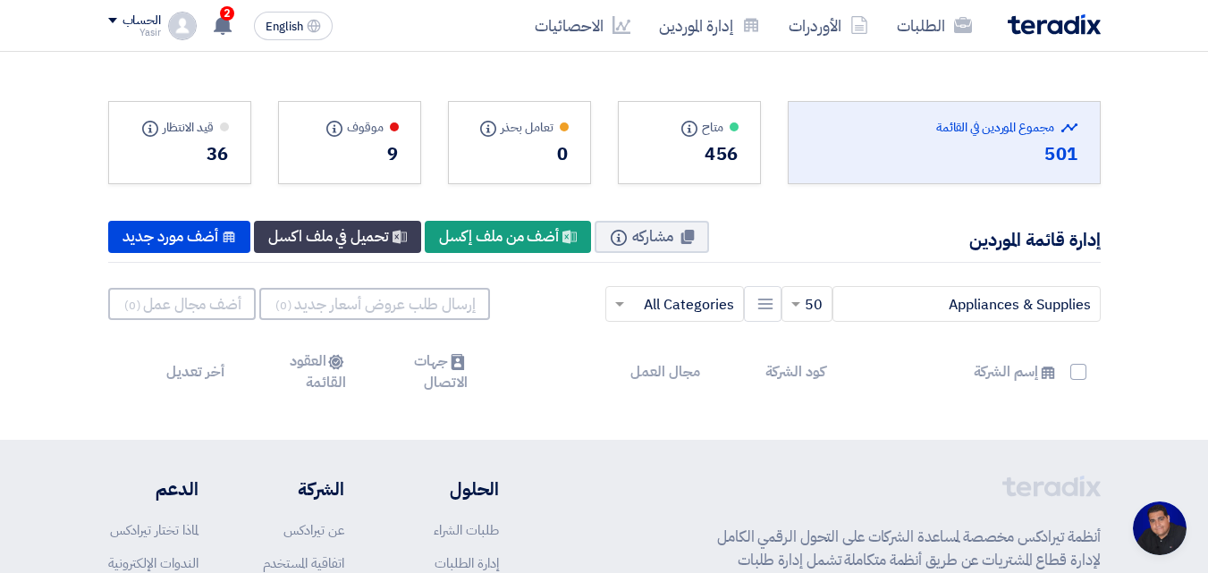
click at [728, 140] on div "456" at bounding box center [689, 153] width 98 height 27
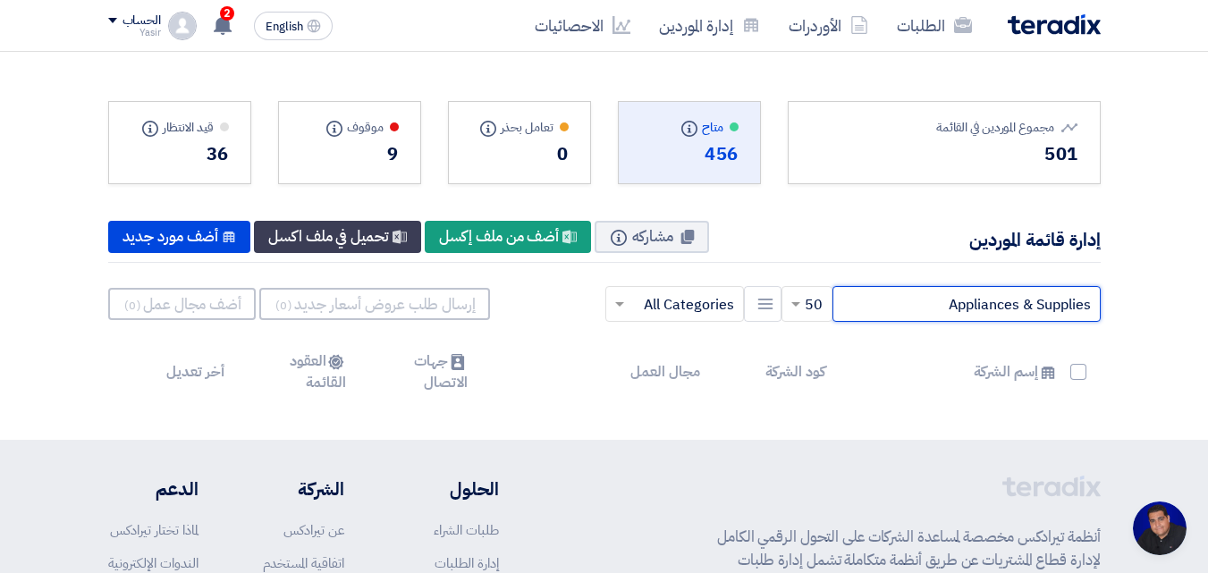
click at [931, 315] on input "Appliances & Supplies" at bounding box center [966, 304] width 268 height 36
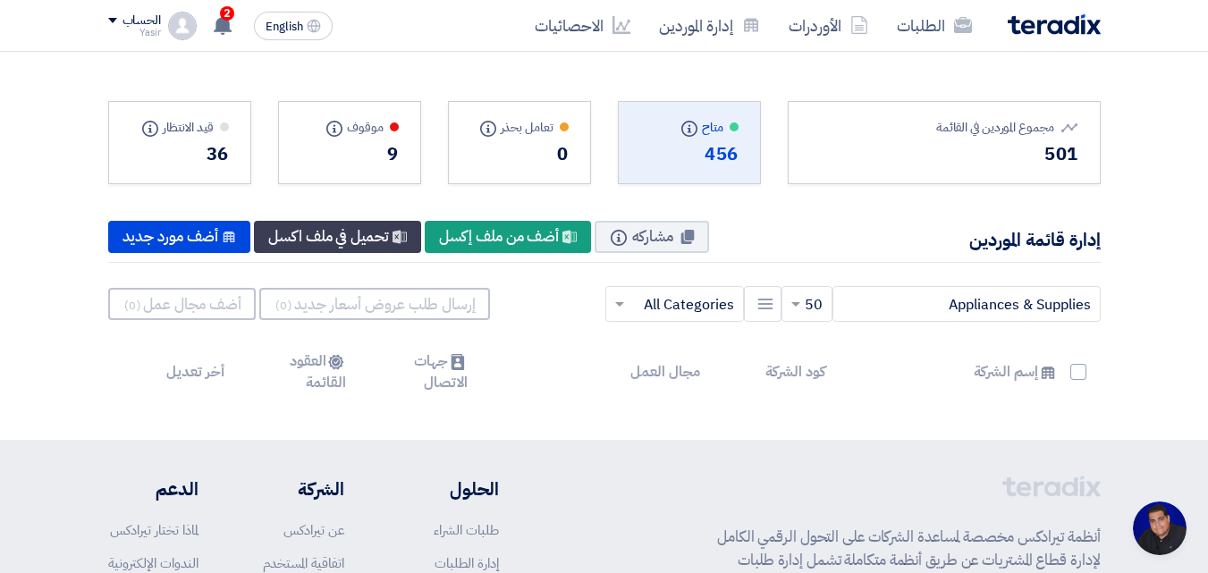
click at [714, 133] on div "متاح Info" at bounding box center [689, 127] width 98 height 19
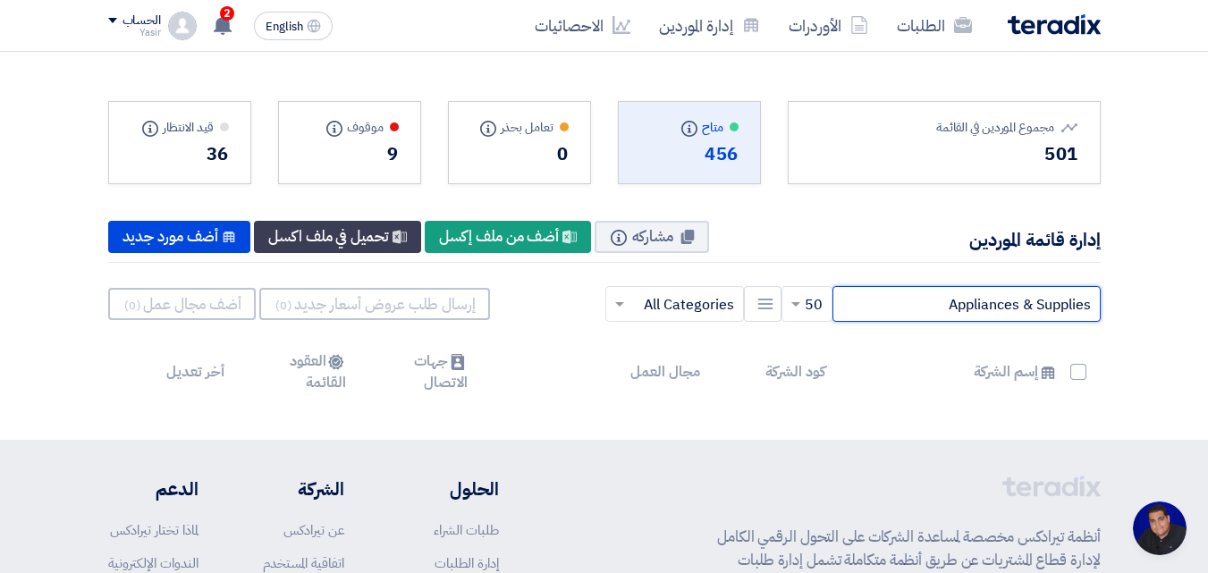
drag, startPoint x: 871, startPoint y: 303, endPoint x: 1196, endPoint y: 324, distance: 325.2
click at [1196, 324] on section "Total Suppliers in this list مجموع الموردين في القائمة 501 متاح Info" at bounding box center [604, 246] width 1208 height 388
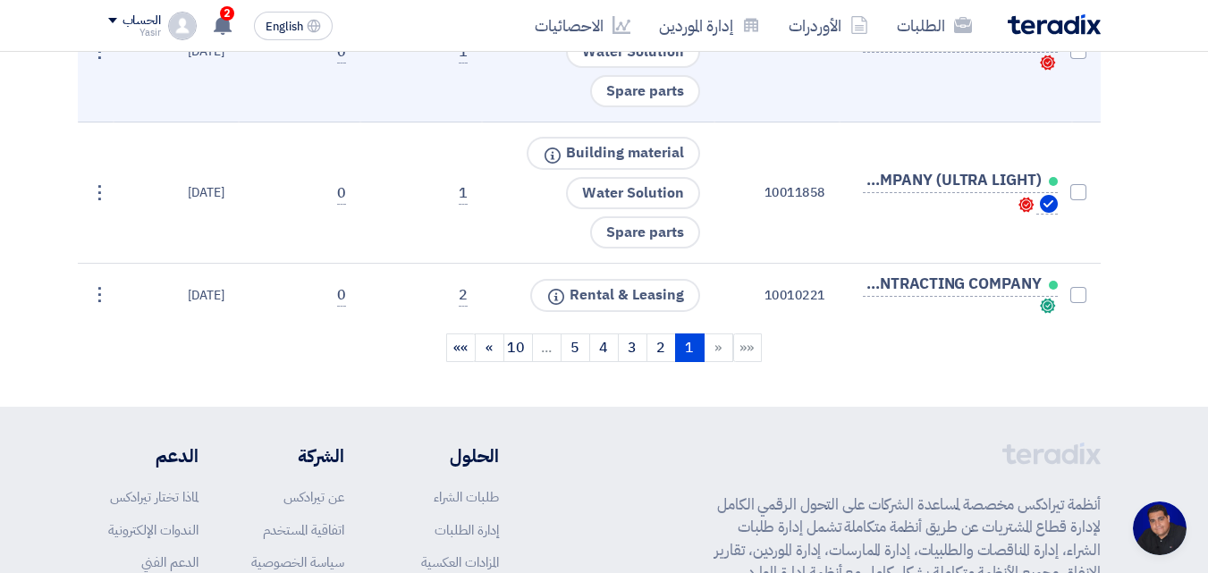
scroll to position [4380, 0]
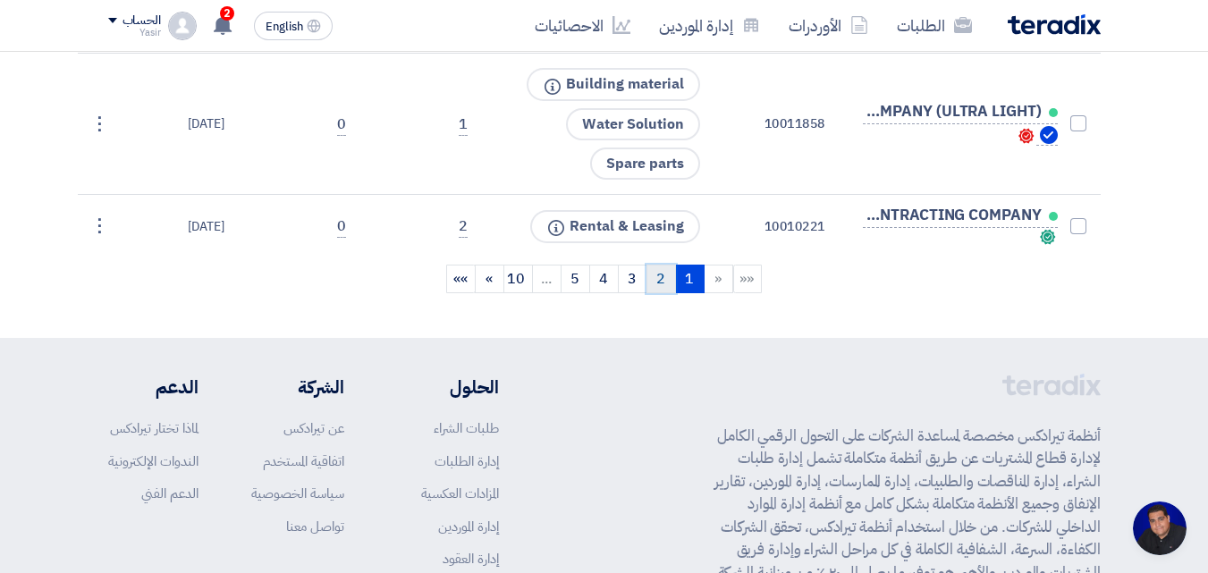
click at [648, 281] on link "2" at bounding box center [660, 279] width 29 height 29
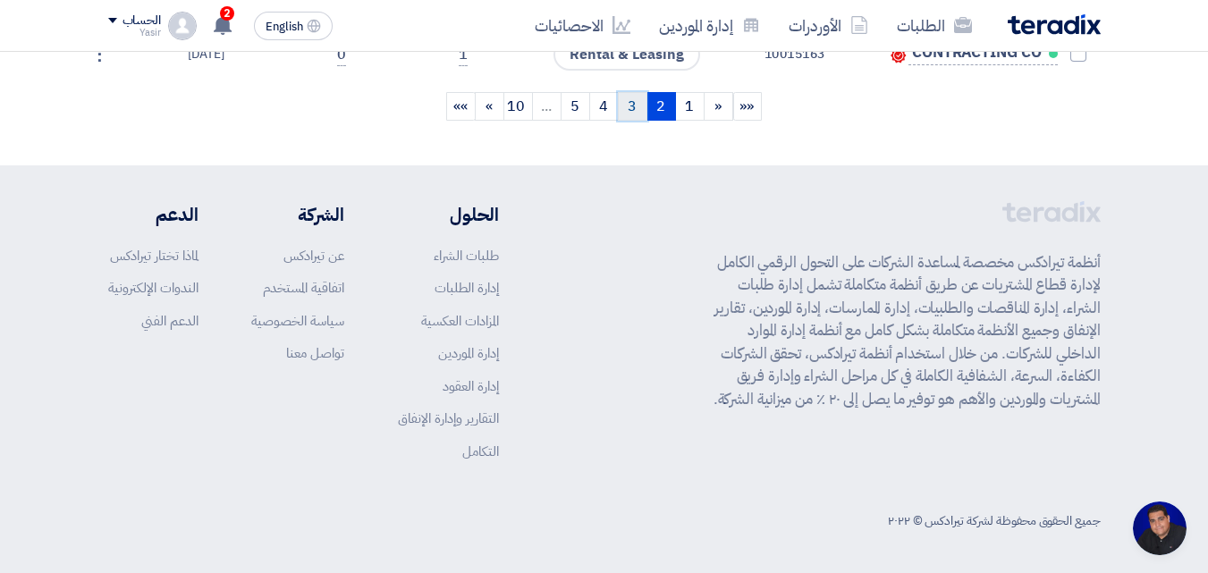
click at [626, 109] on link "3" at bounding box center [632, 106] width 29 height 29
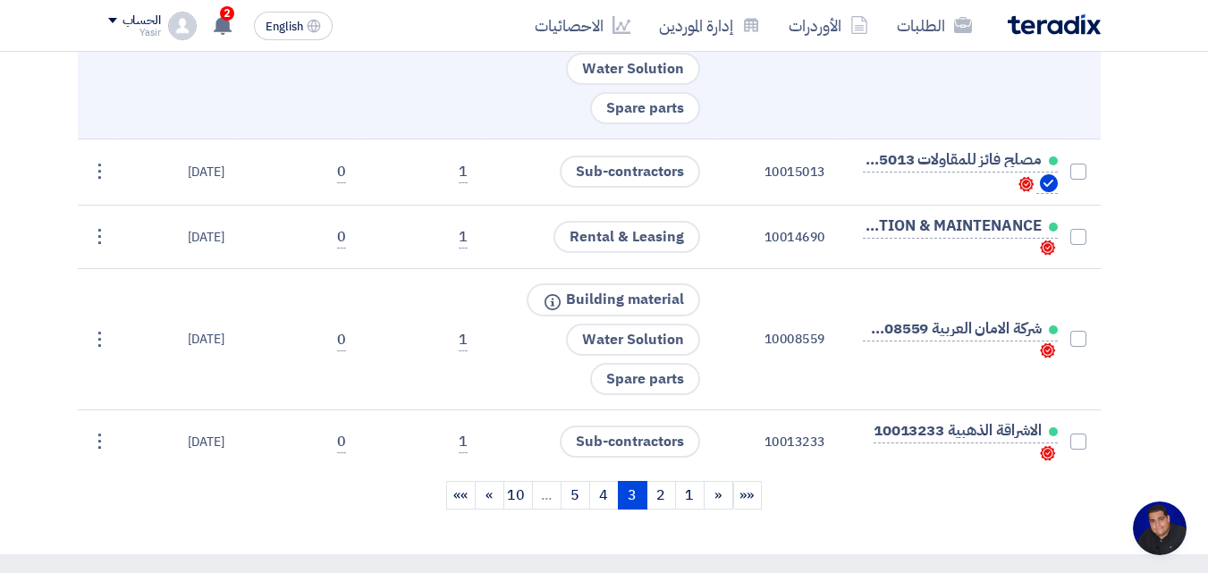
scroll to position [5087, 0]
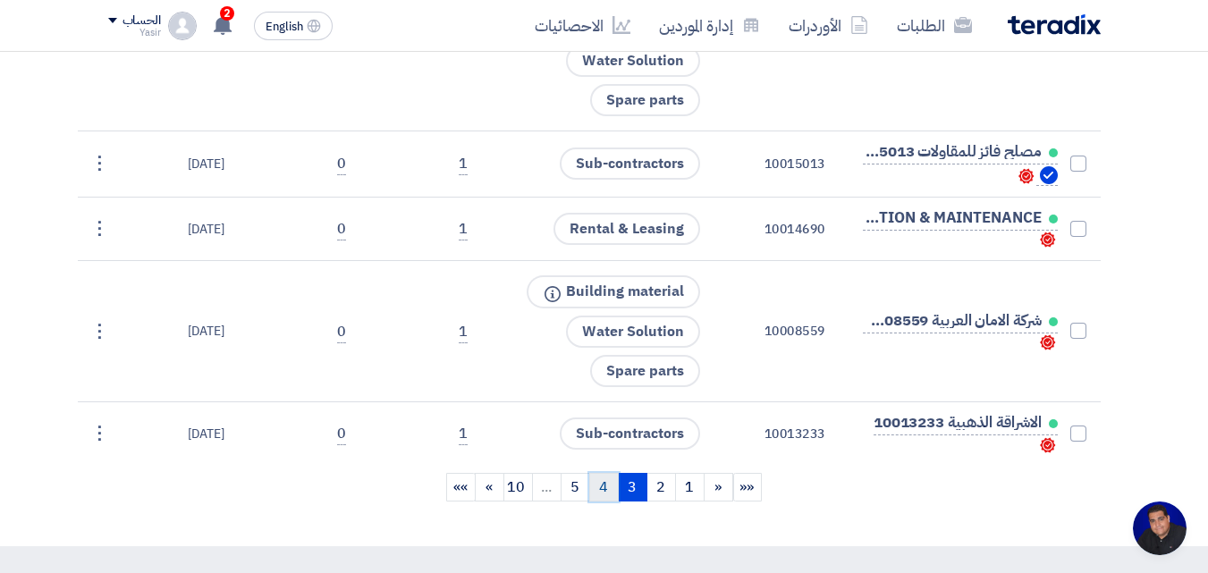
click at [609, 483] on link "4" at bounding box center [603, 487] width 29 height 29
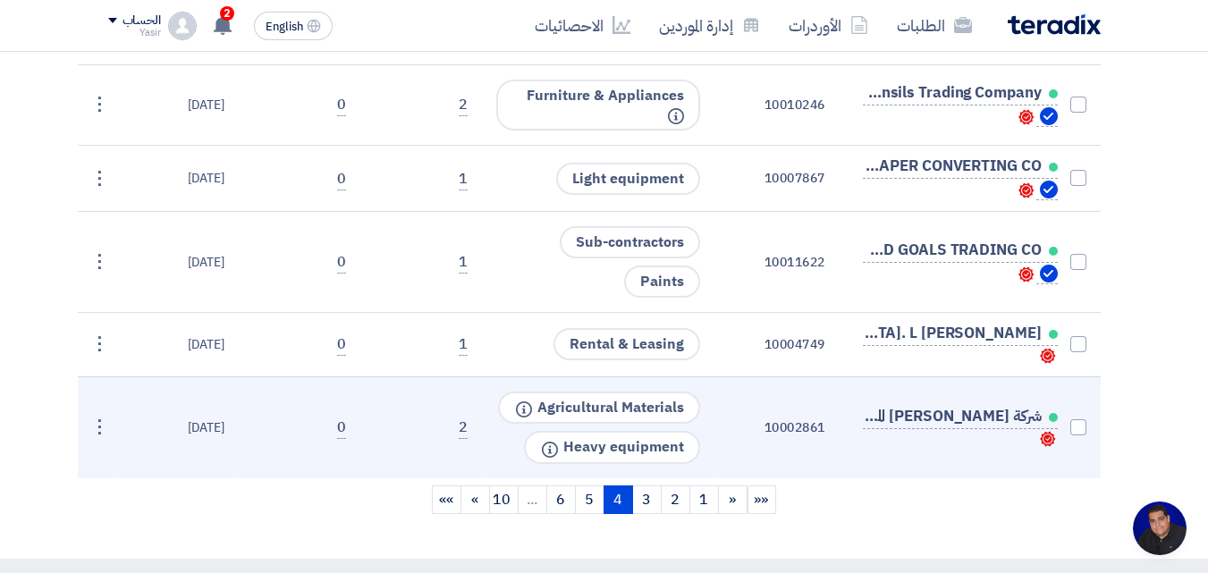
scroll to position [4265, 0]
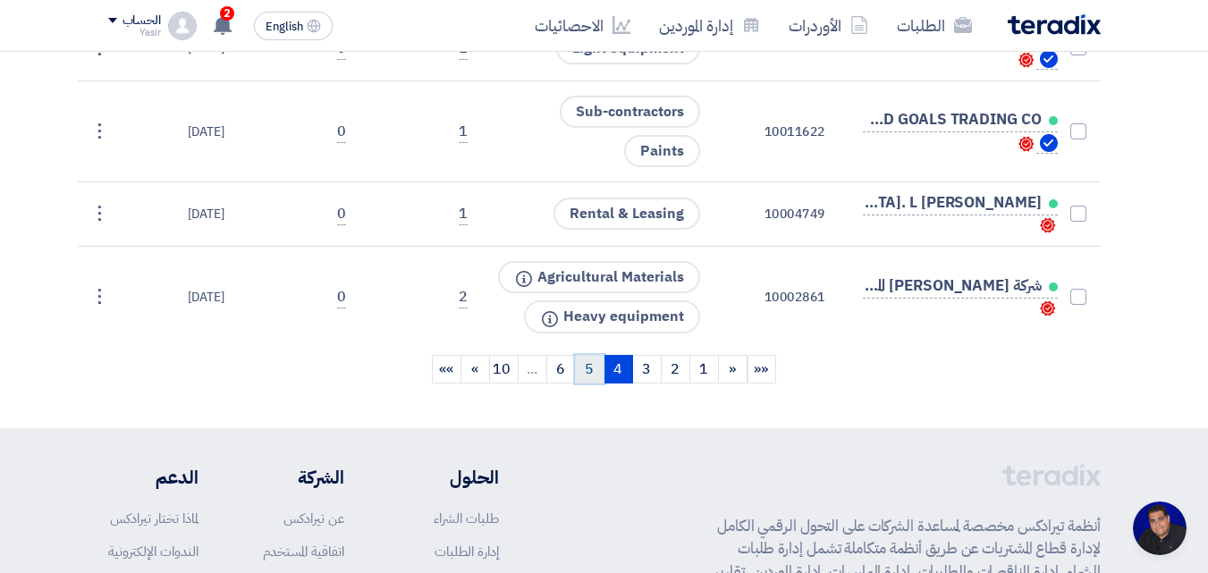
click at [601, 375] on link "5" at bounding box center [589, 369] width 29 height 29
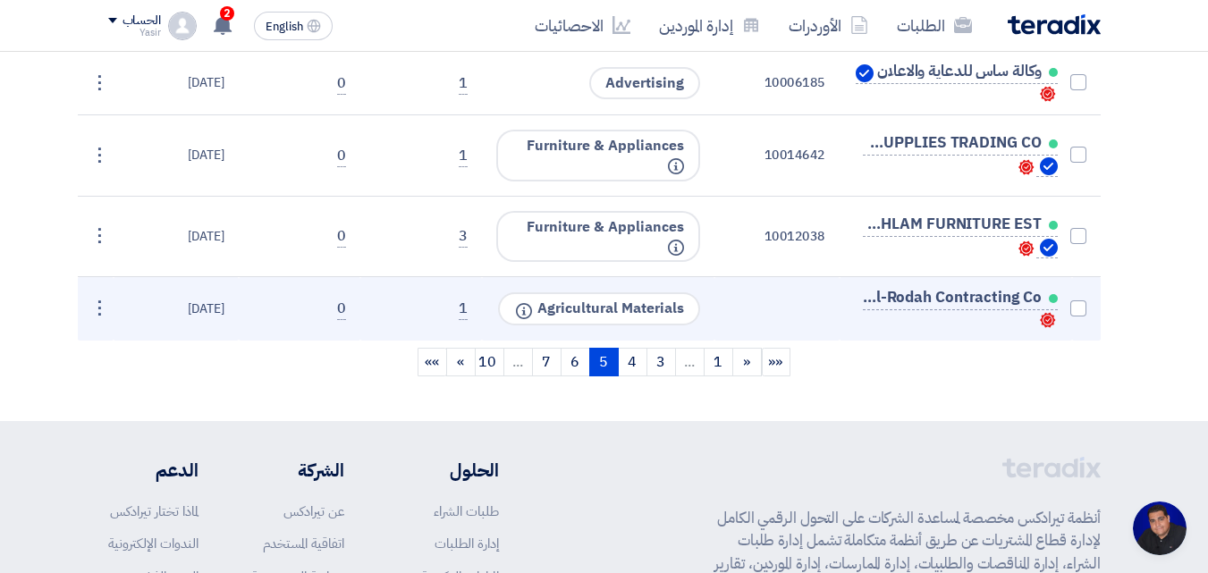
scroll to position [5159, 0]
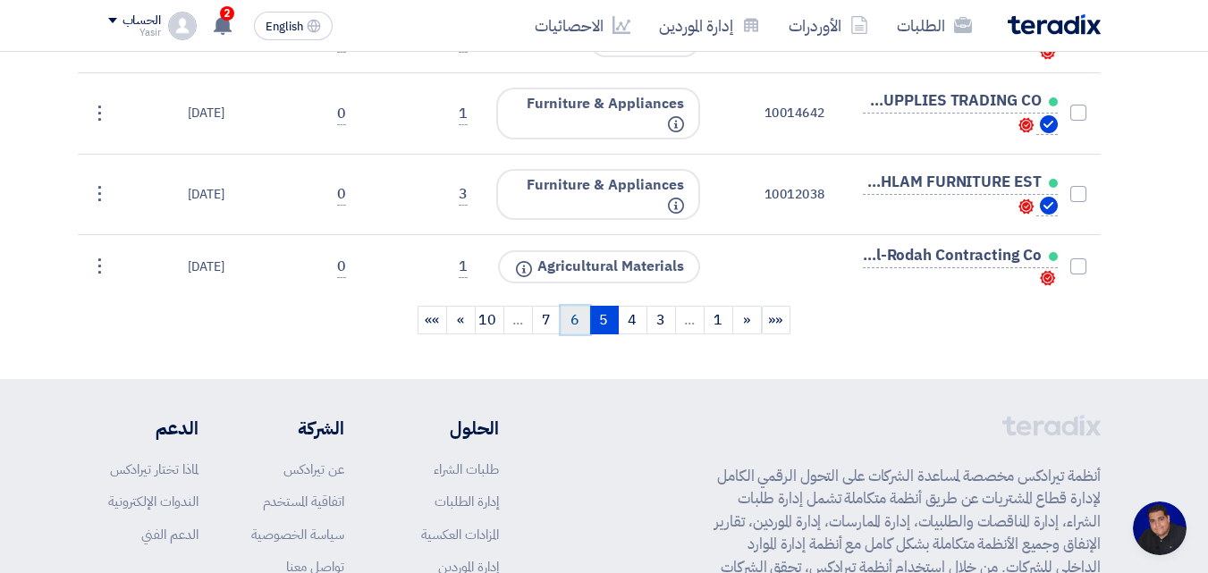
click at [583, 320] on link "6" at bounding box center [574, 320] width 29 height 29
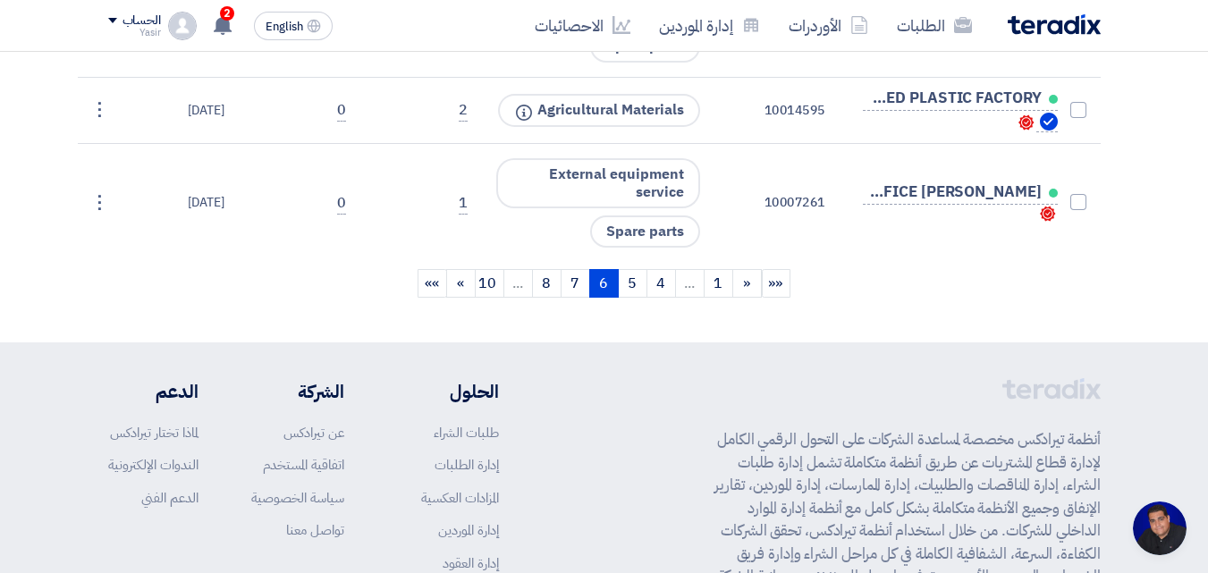
scroll to position [5248, 0]
click at [576, 280] on link "7" at bounding box center [574, 282] width 29 height 29
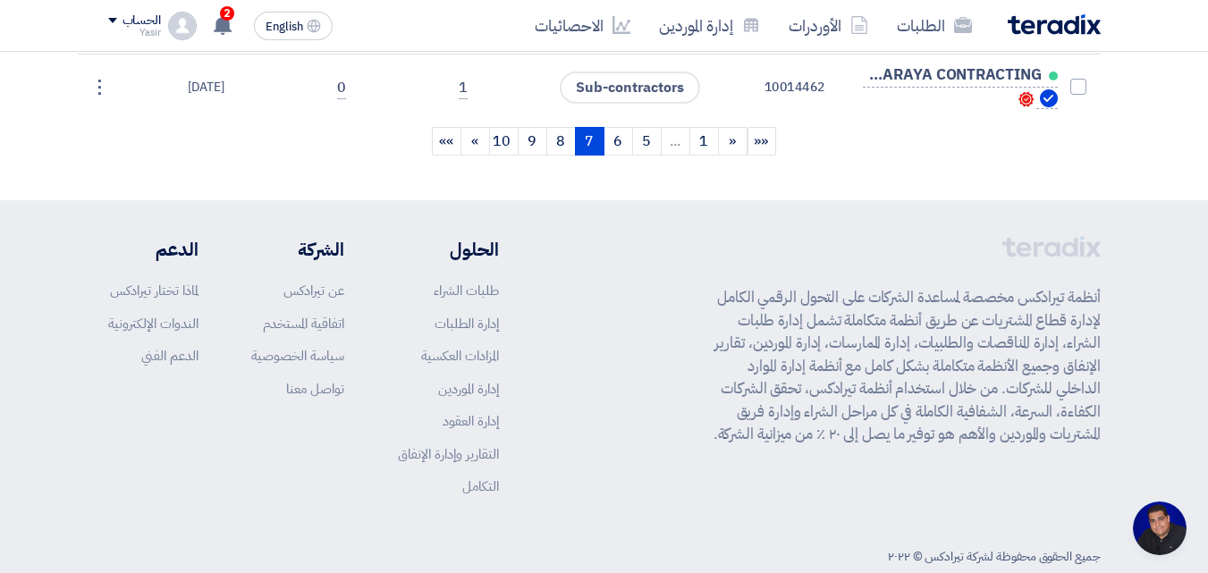
scroll to position [6500, 0]
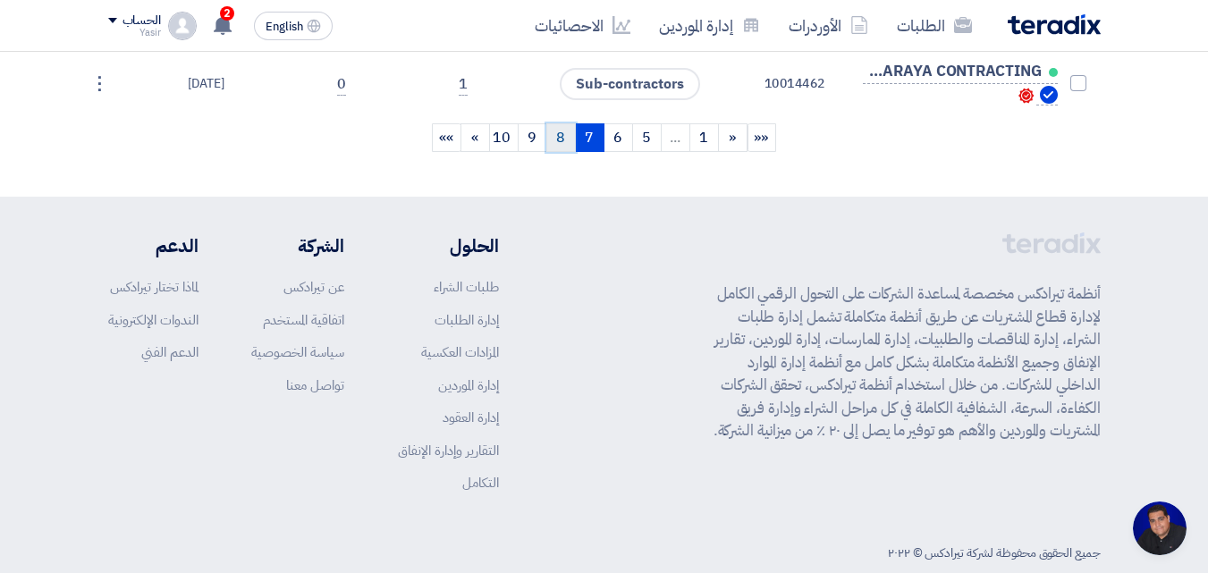
click at [565, 137] on link "8" at bounding box center [560, 137] width 29 height 29
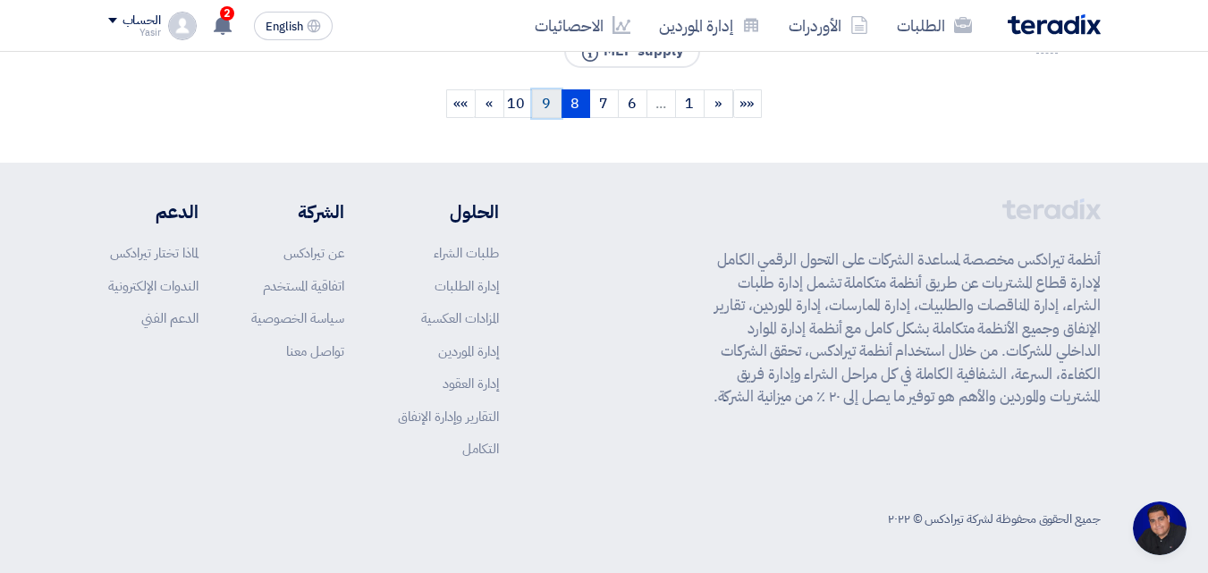
click at [538, 112] on link "9" at bounding box center [546, 103] width 29 height 29
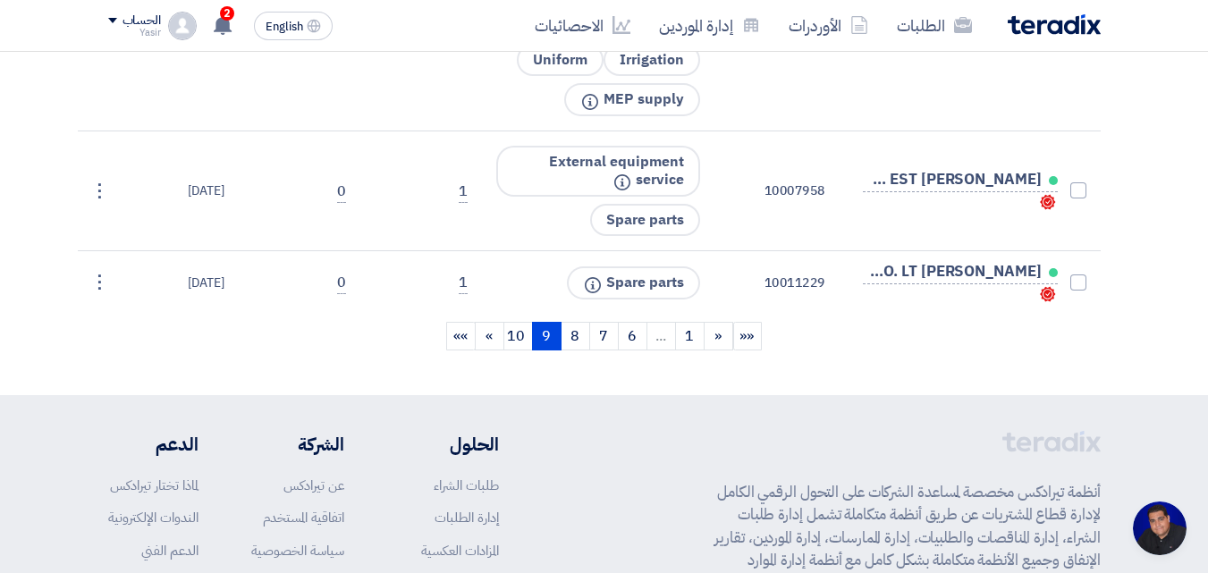
scroll to position [6055, 0]
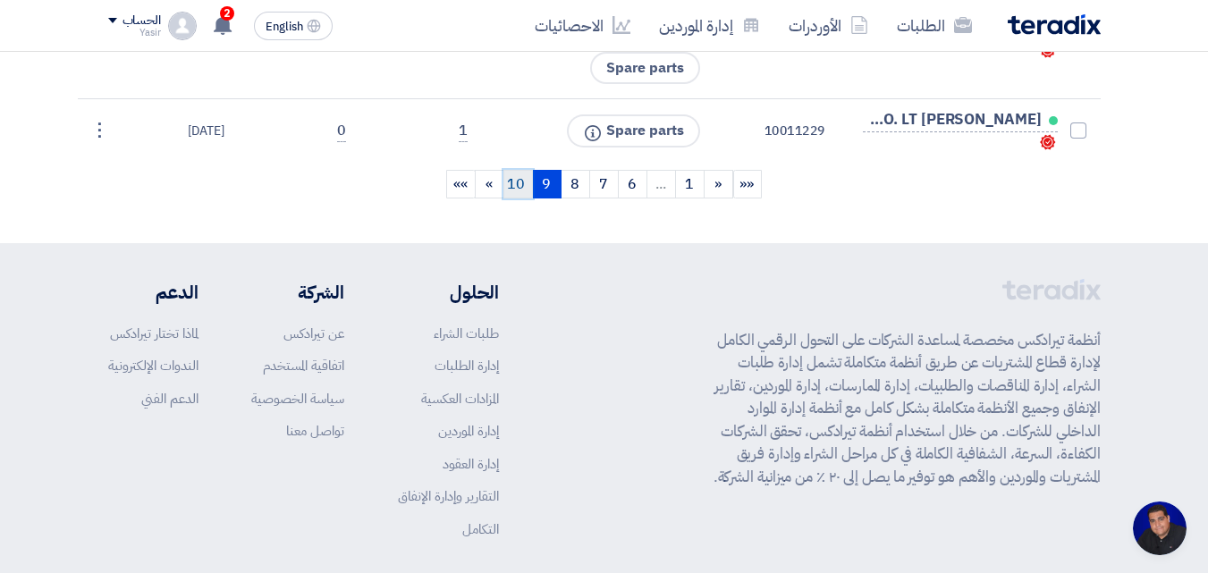
click at [522, 189] on link "10" at bounding box center [517, 184] width 29 height 29
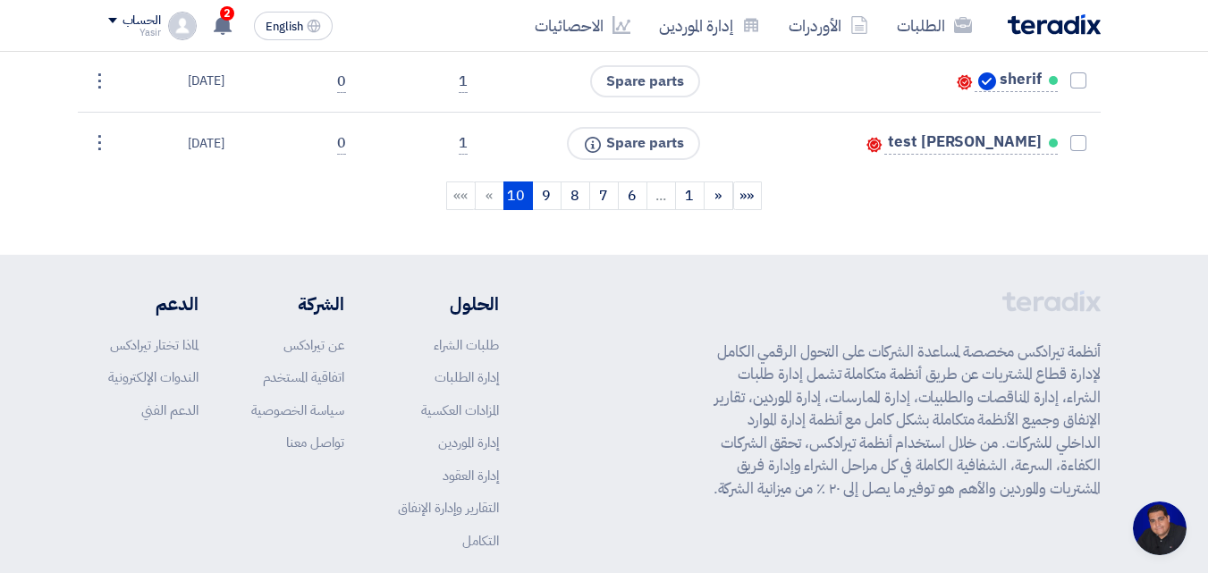
scroll to position [669, 0]
click at [486, 196] on li "»" at bounding box center [489, 194] width 29 height 29
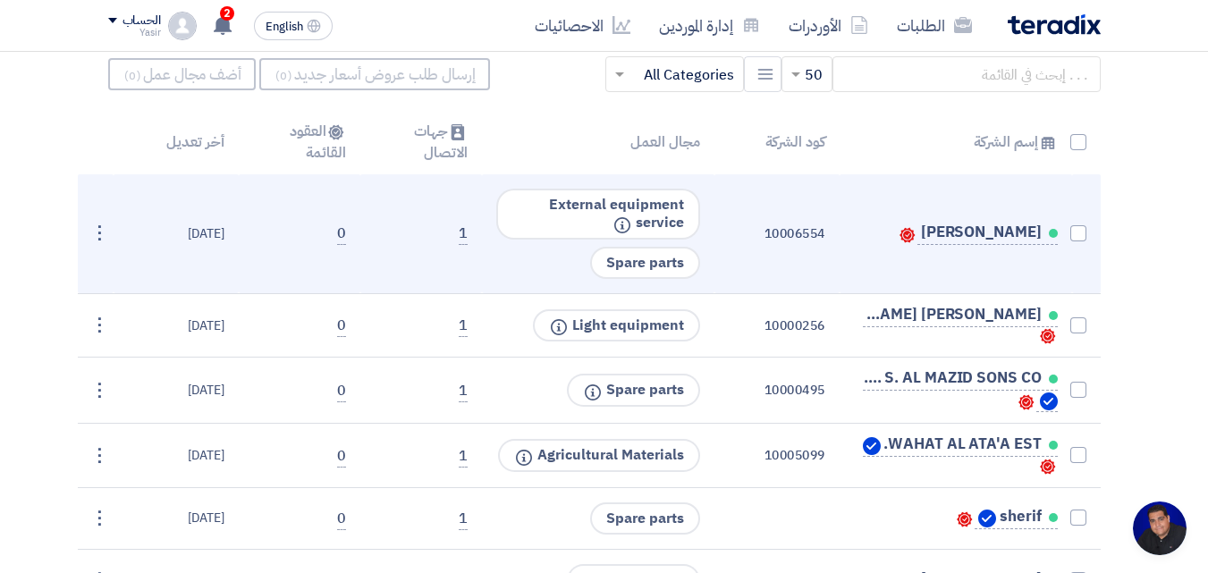
scroll to position [132, 0]
